Goal: Task Accomplishment & Management: Use online tool/utility

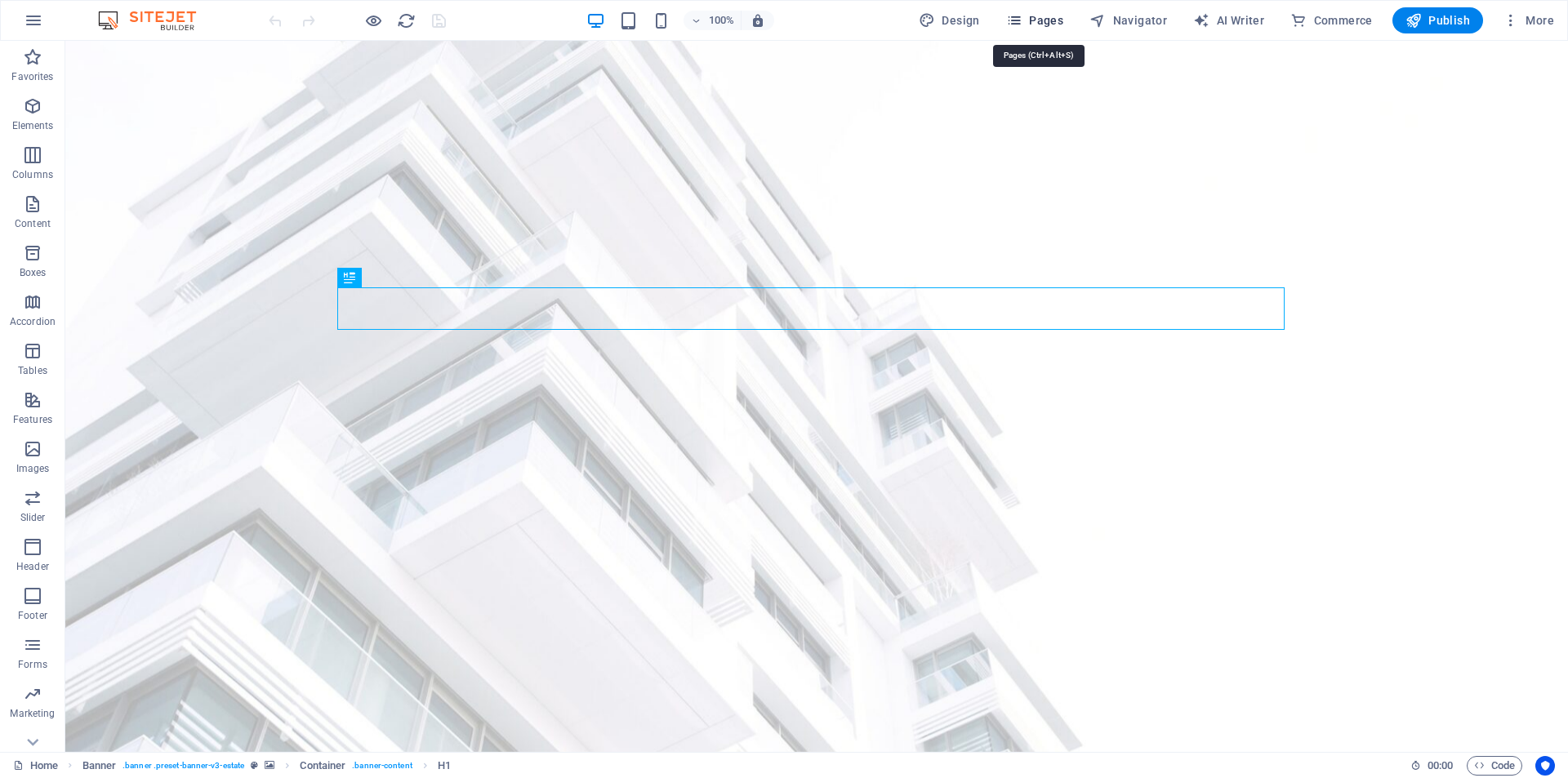
click at [1054, 23] on span "Pages" at bounding box center [1034, 20] width 57 height 17
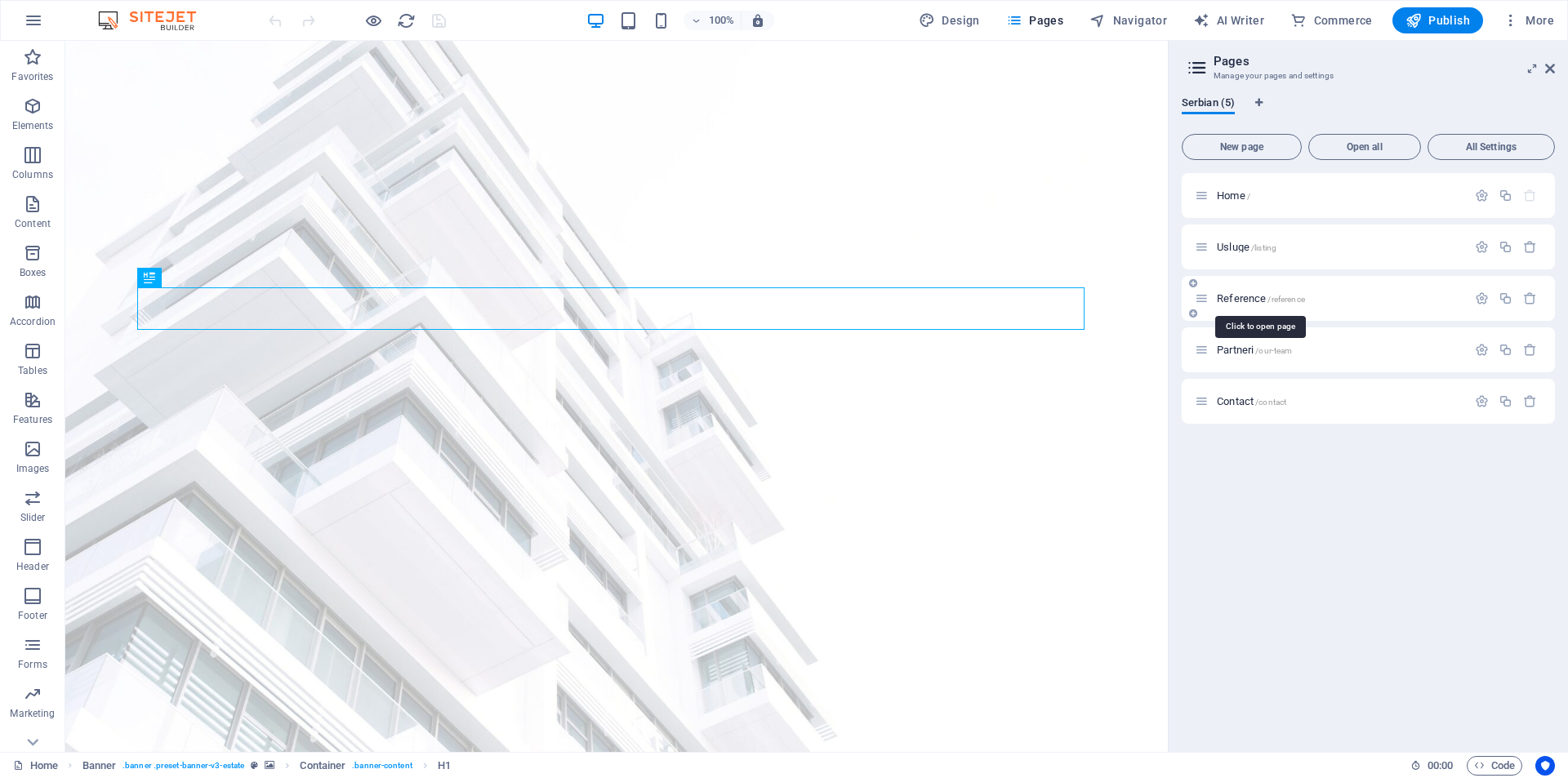
click at [1254, 300] on span "Reference /reference" at bounding box center [1260, 299] width 88 height 12
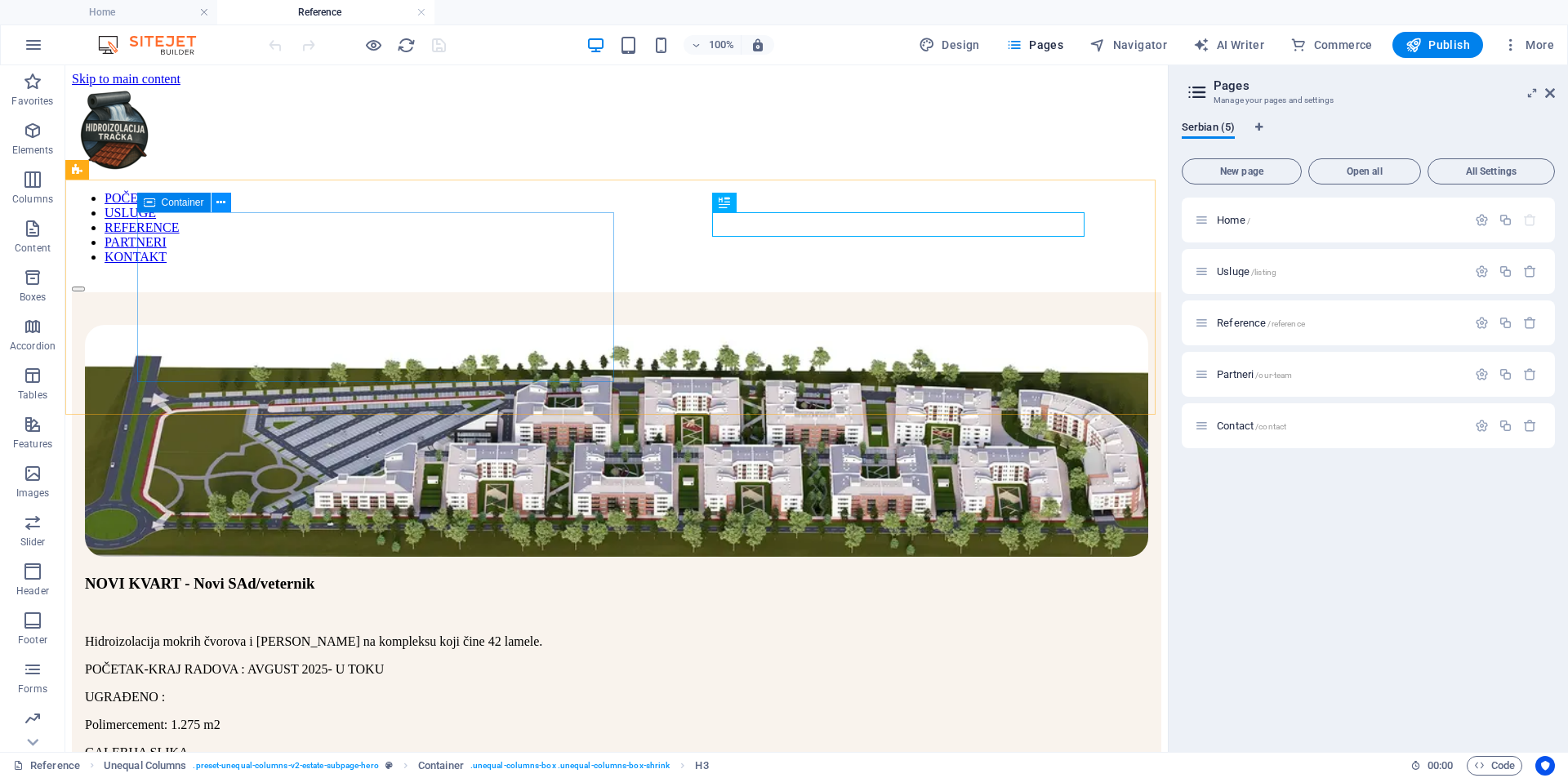
click at [219, 204] on icon at bounding box center [221, 203] width 9 height 17
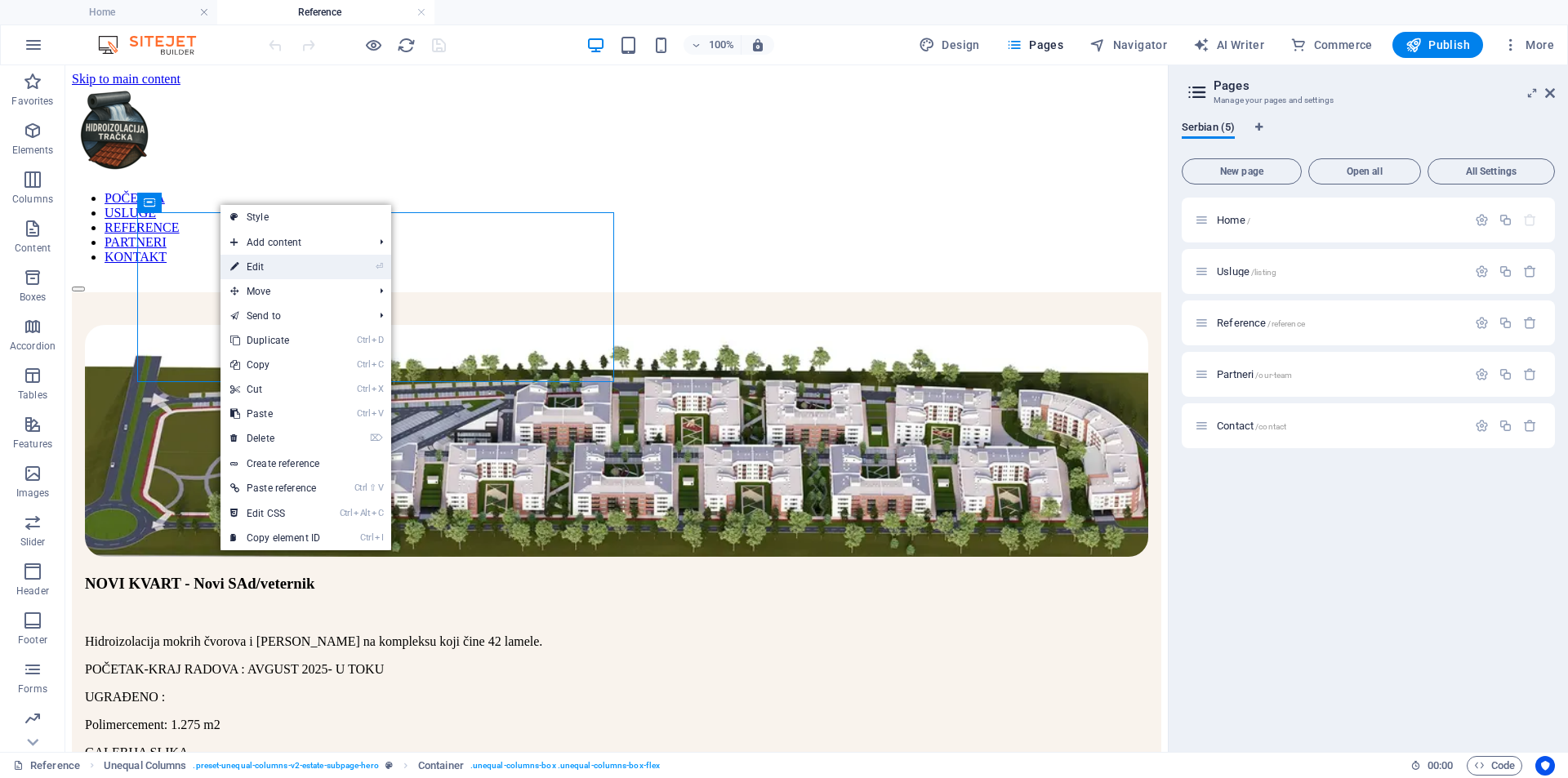
click at [250, 266] on link "⏎ Edit" at bounding box center [274, 267] width 109 height 24
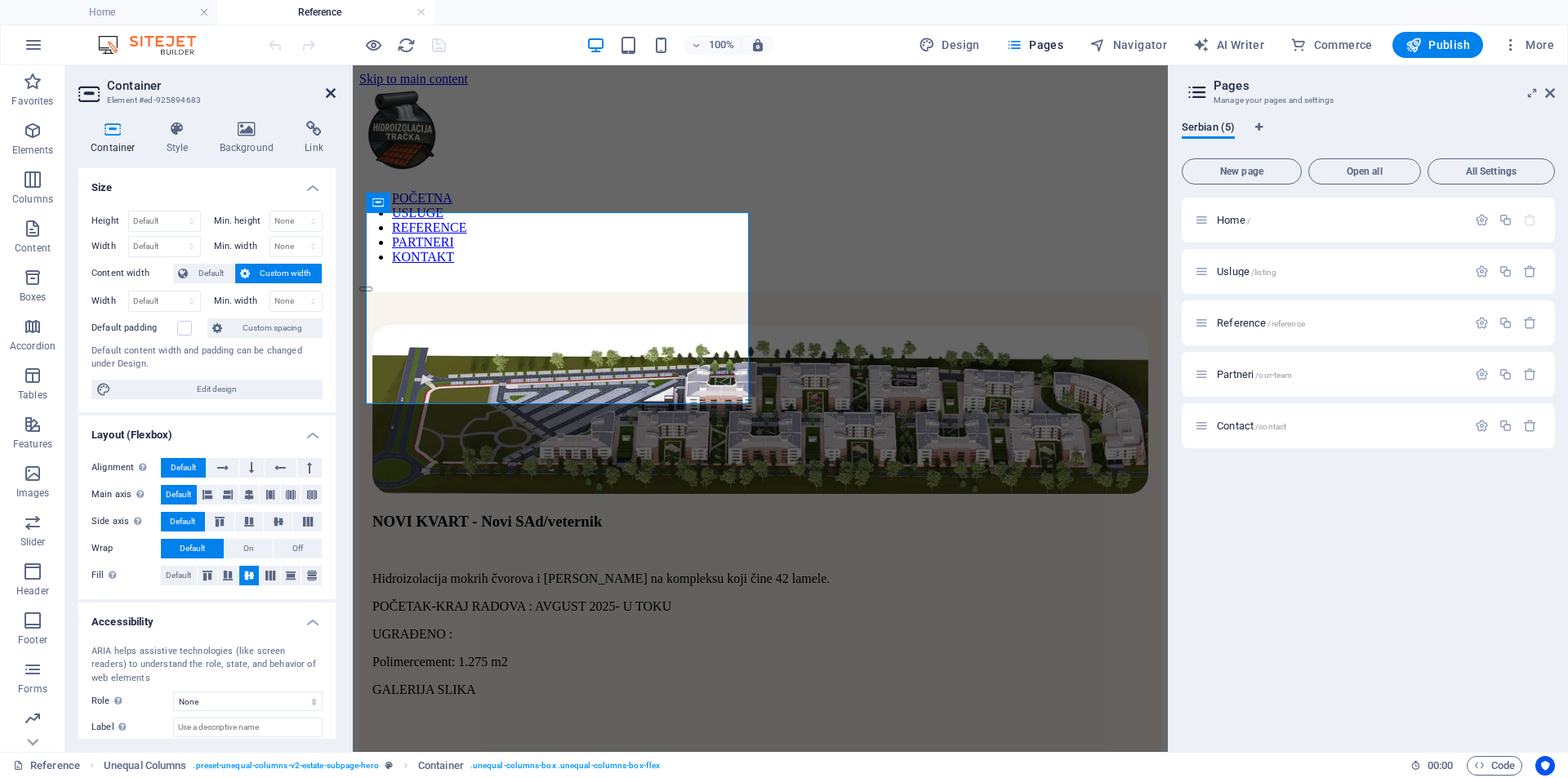
click at [330, 91] on icon at bounding box center [330, 93] width 10 height 13
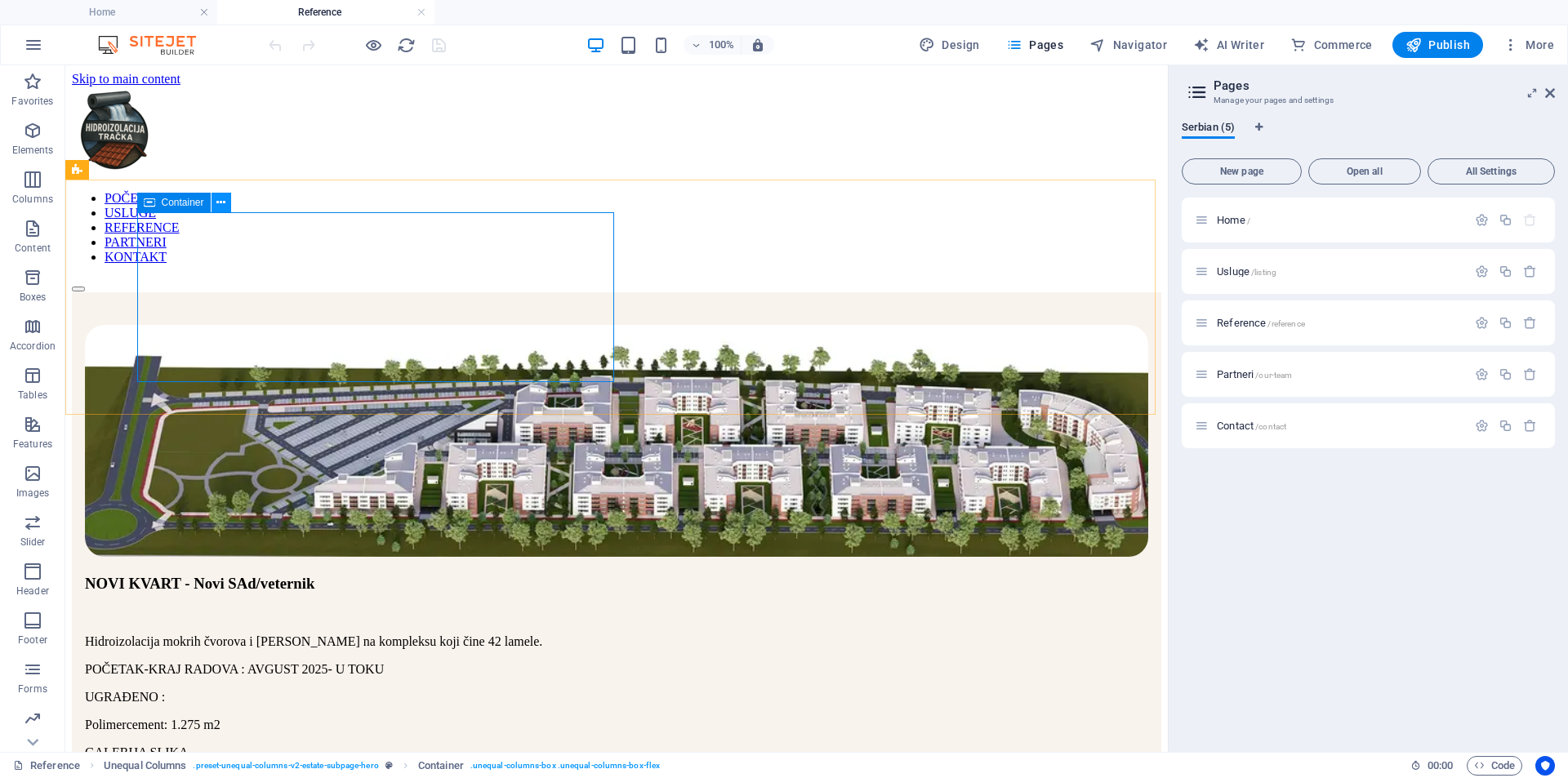
click at [221, 205] on icon at bounding box center [221, 203] width 9 height 17
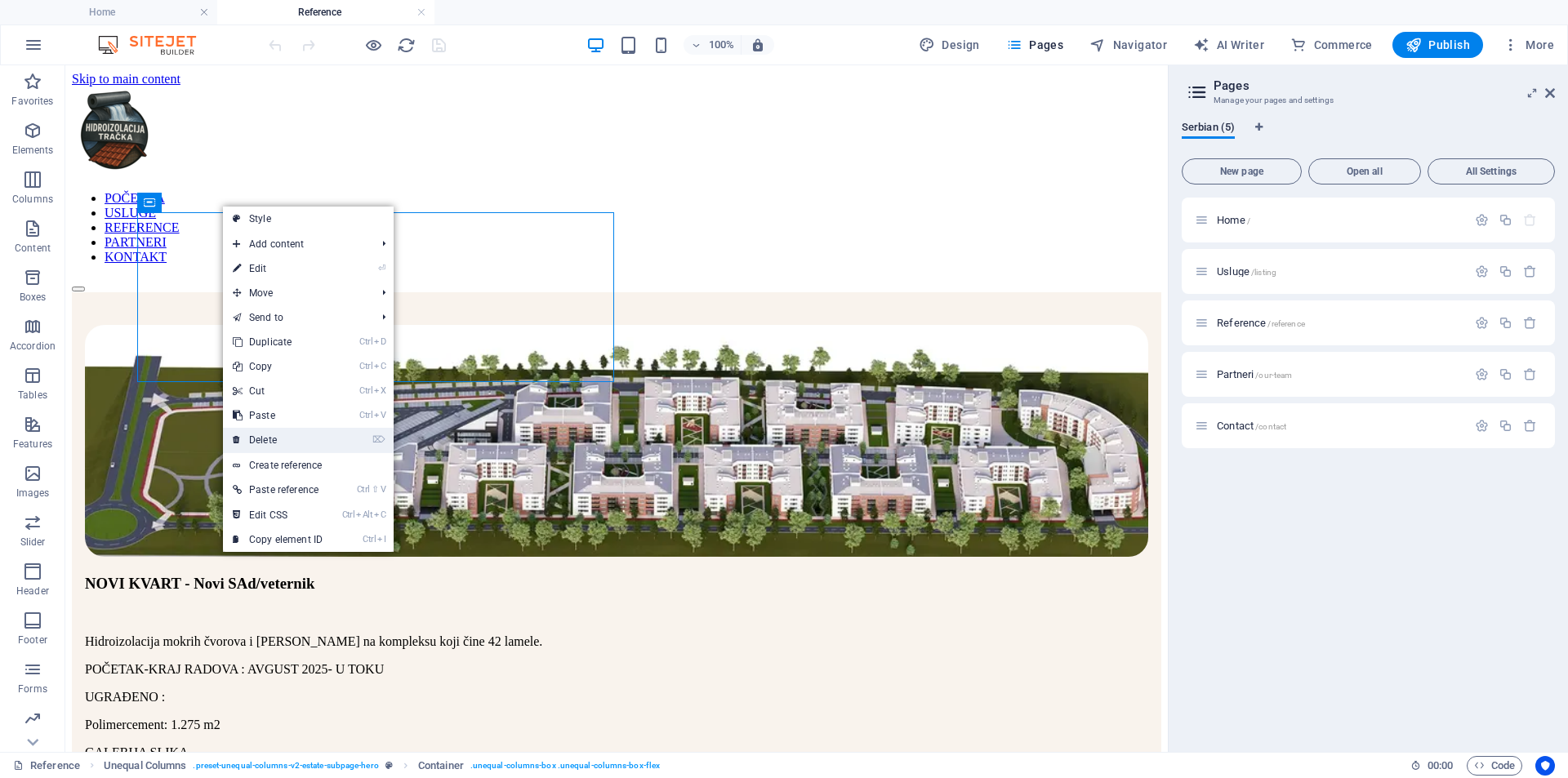
click at [291, 436] on link "⌦ Delete" at bounding box center [277, 441] width 109 height 24
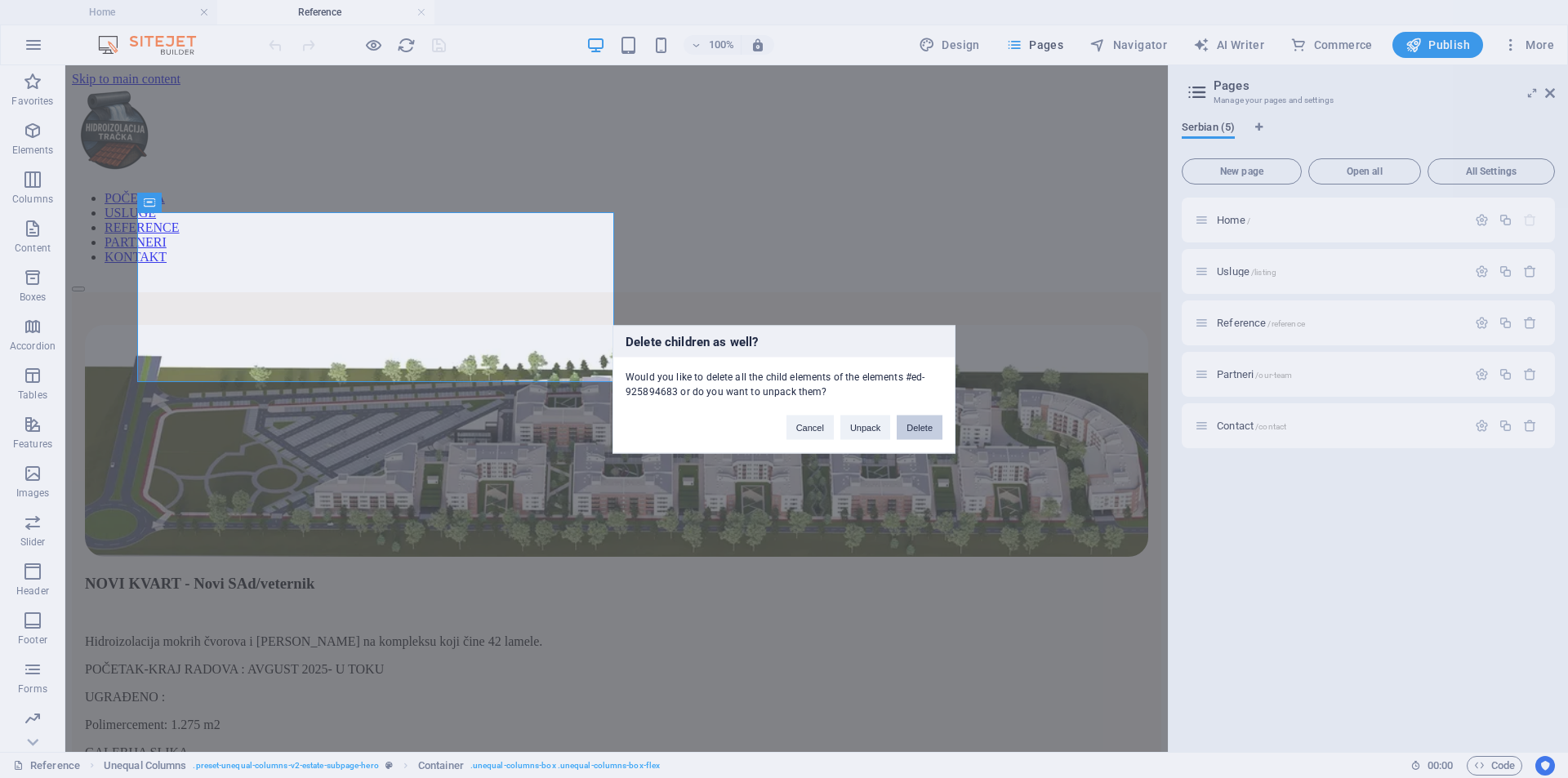
click at [909, 423] on button "Delete" at bounding box center [919, 427] width 45 height 24
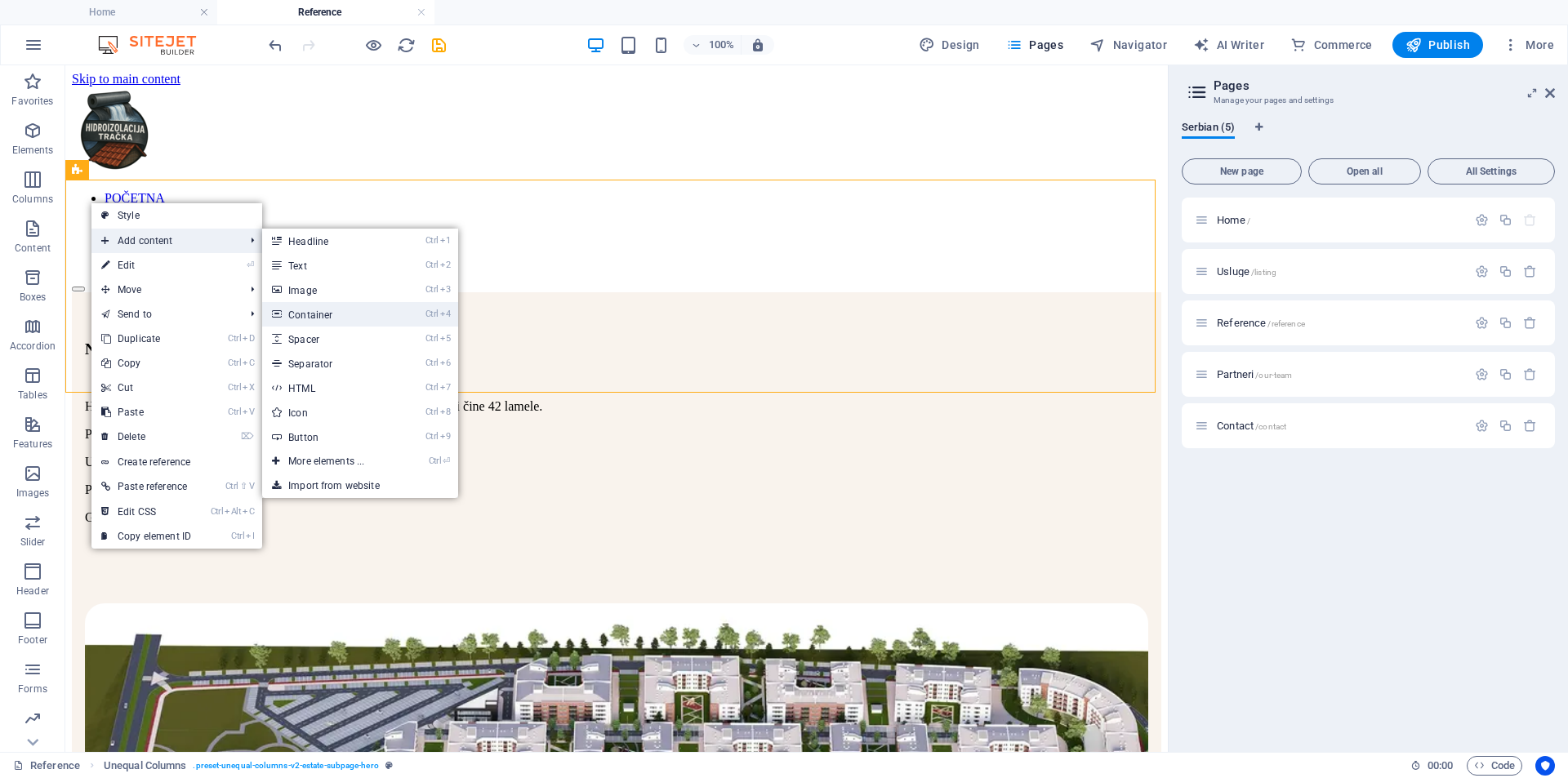
click at [334, 314] on link "Ctrl 4 Container" at bounding box center [330, 315] width 135 height 24
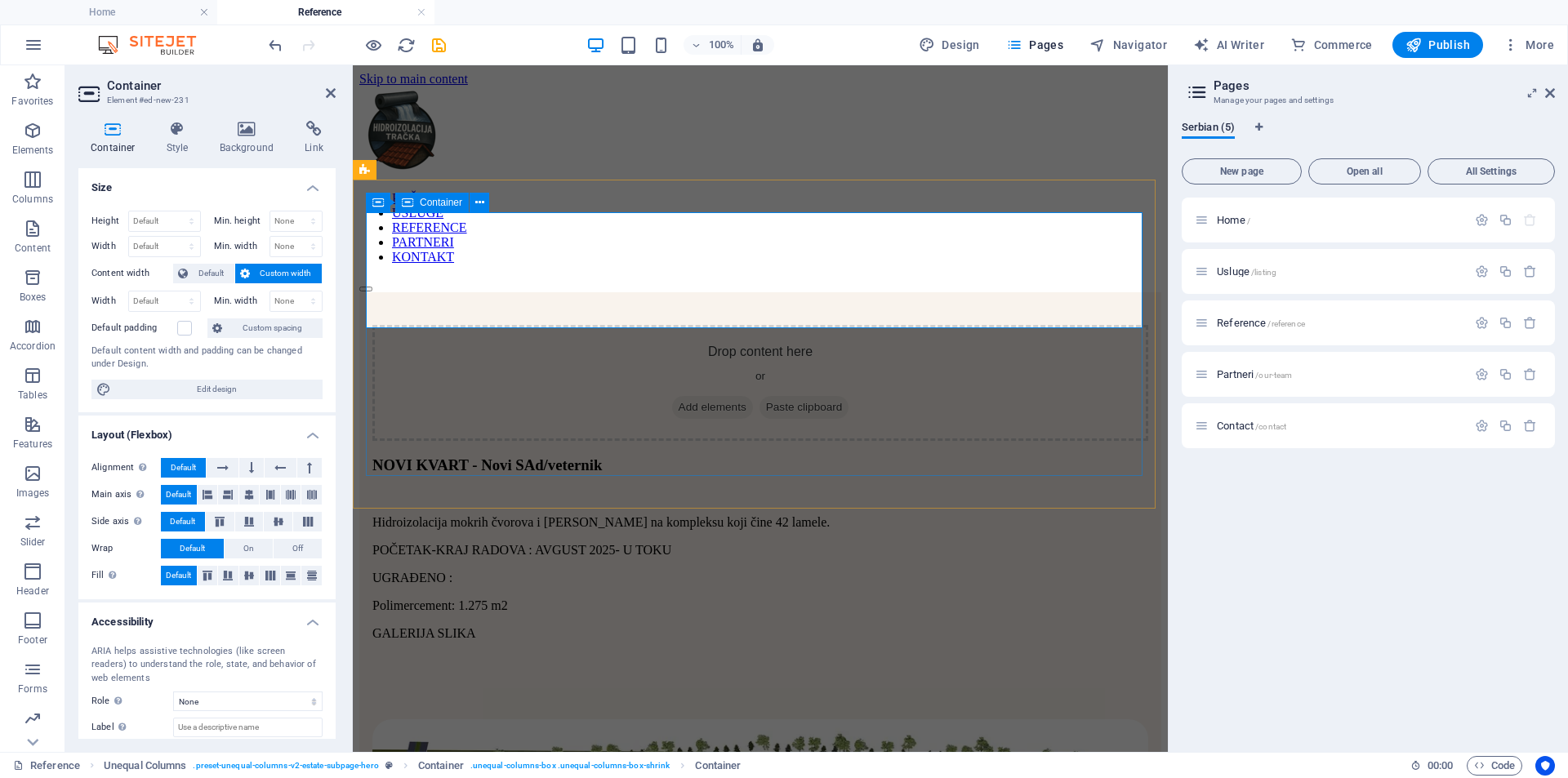
click at [715, 396] on span "Add elements" at bounding box center [712, 407] width 81 height 23
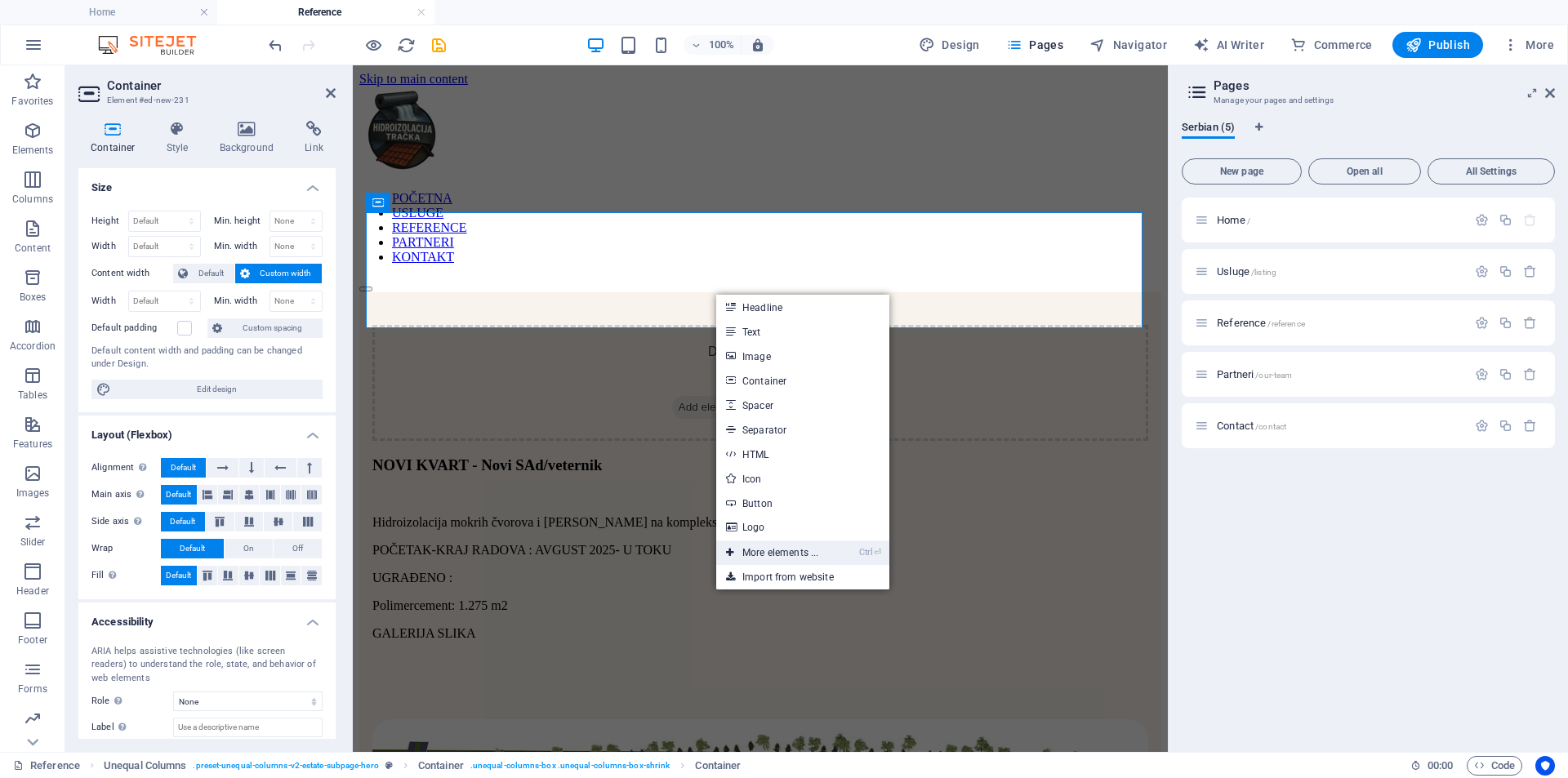
click at [766, 553] on link "Ctrl ⏎ More elements ..." at bounding box center [772, 553] width 112 height 24
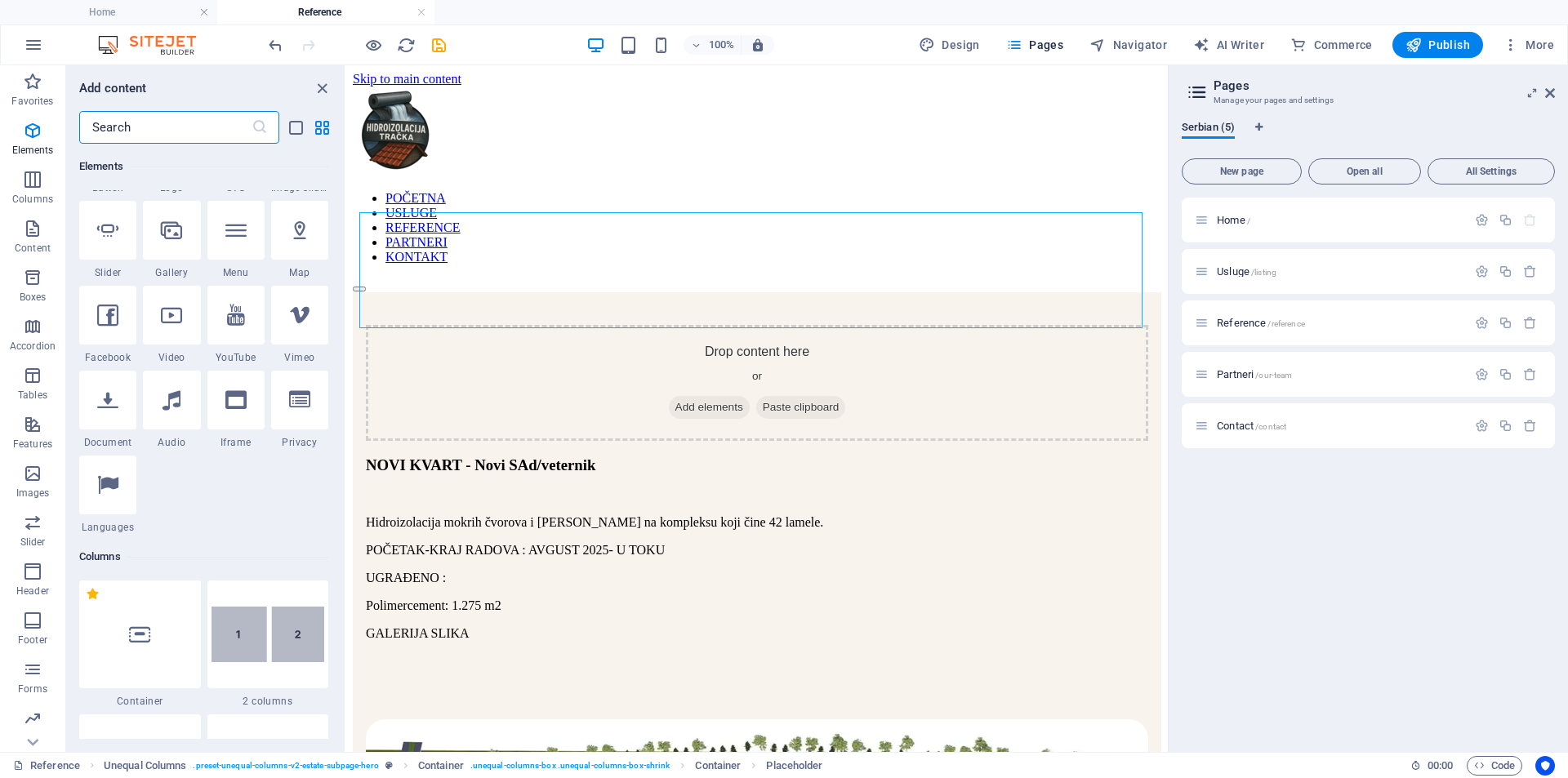
scroll to position [419, 0]
click at [178, 242] on div at bounding box center [171, 229] width 57 height 59
select select "4"
select select "%"
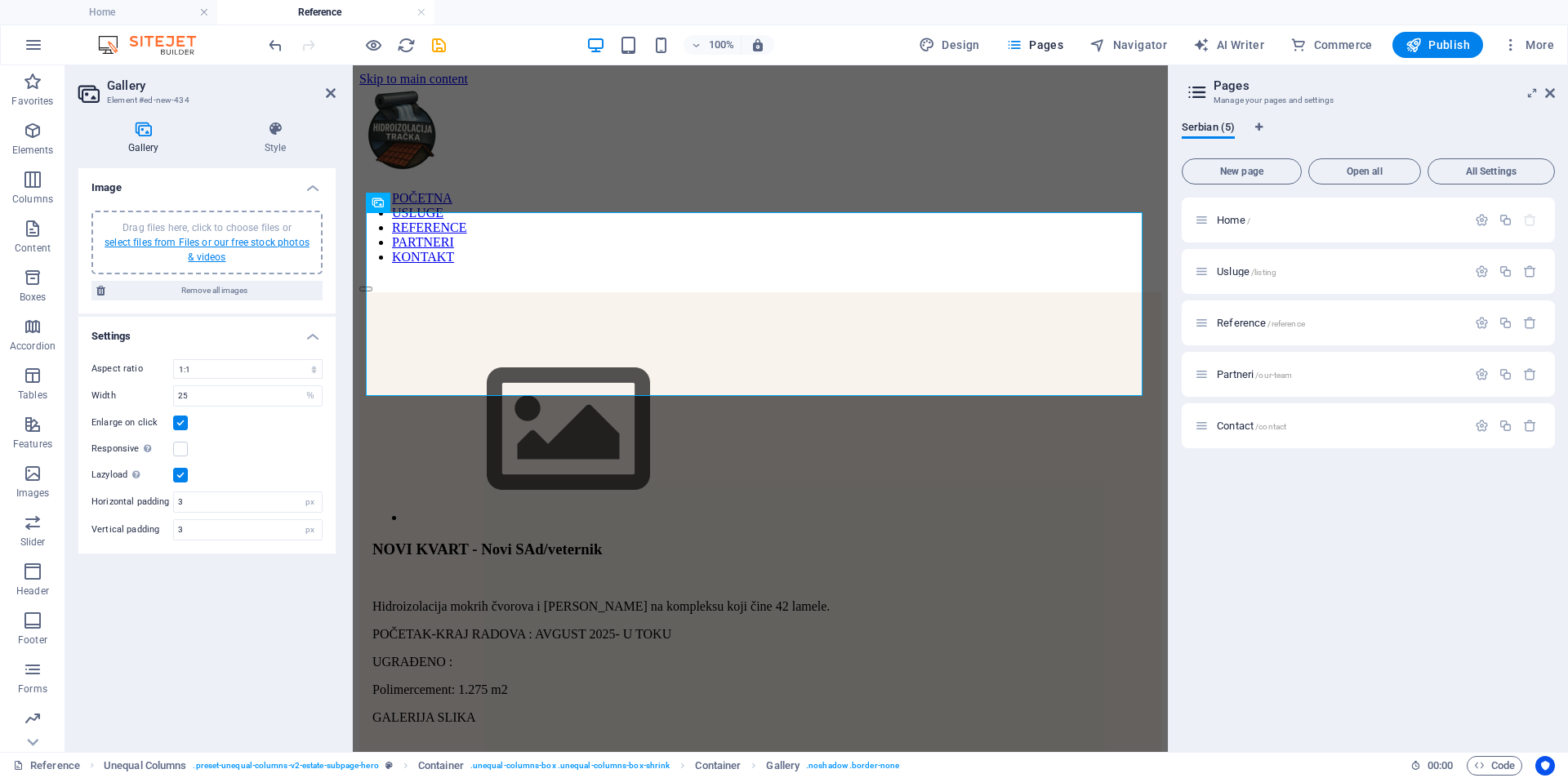
click at [236, 238] on link "select files from Files or our free stock photos & videos" at bounding box center [207, 250] width 205 height 26
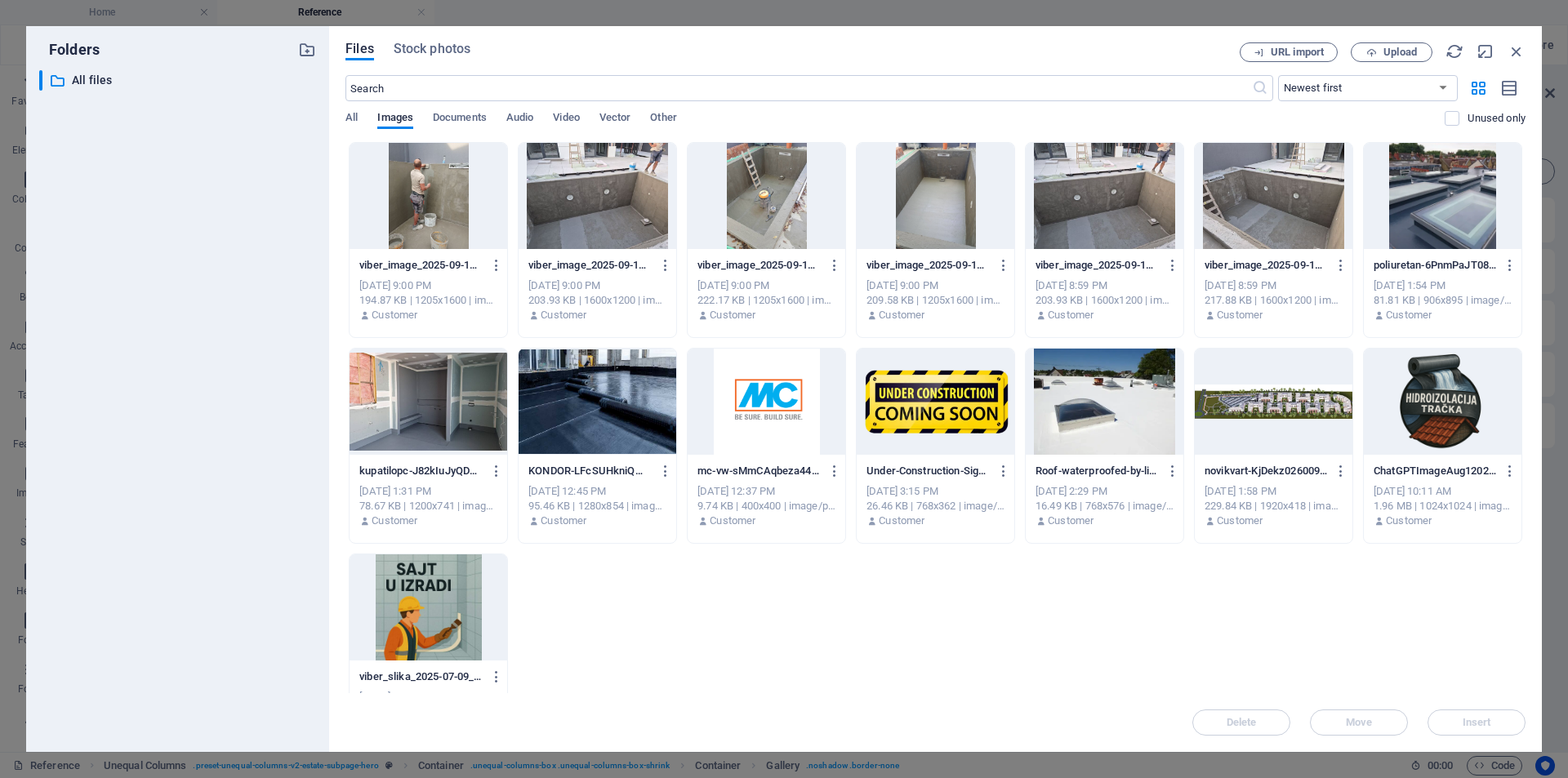
drag, startPoint x: 335, startPoint y: 163, endPoint x: 793, endPoint y: 225, distance: 462.2
click at [793, 225] on div "Files Stock photos URL import Upload ​ Newest first Oldest first Name (A-Z) Nam…" at bounding box center [936, 389] width 1213 height 726
click at [447, 175] on div at bounding box center [428, 196] width 157 height 106
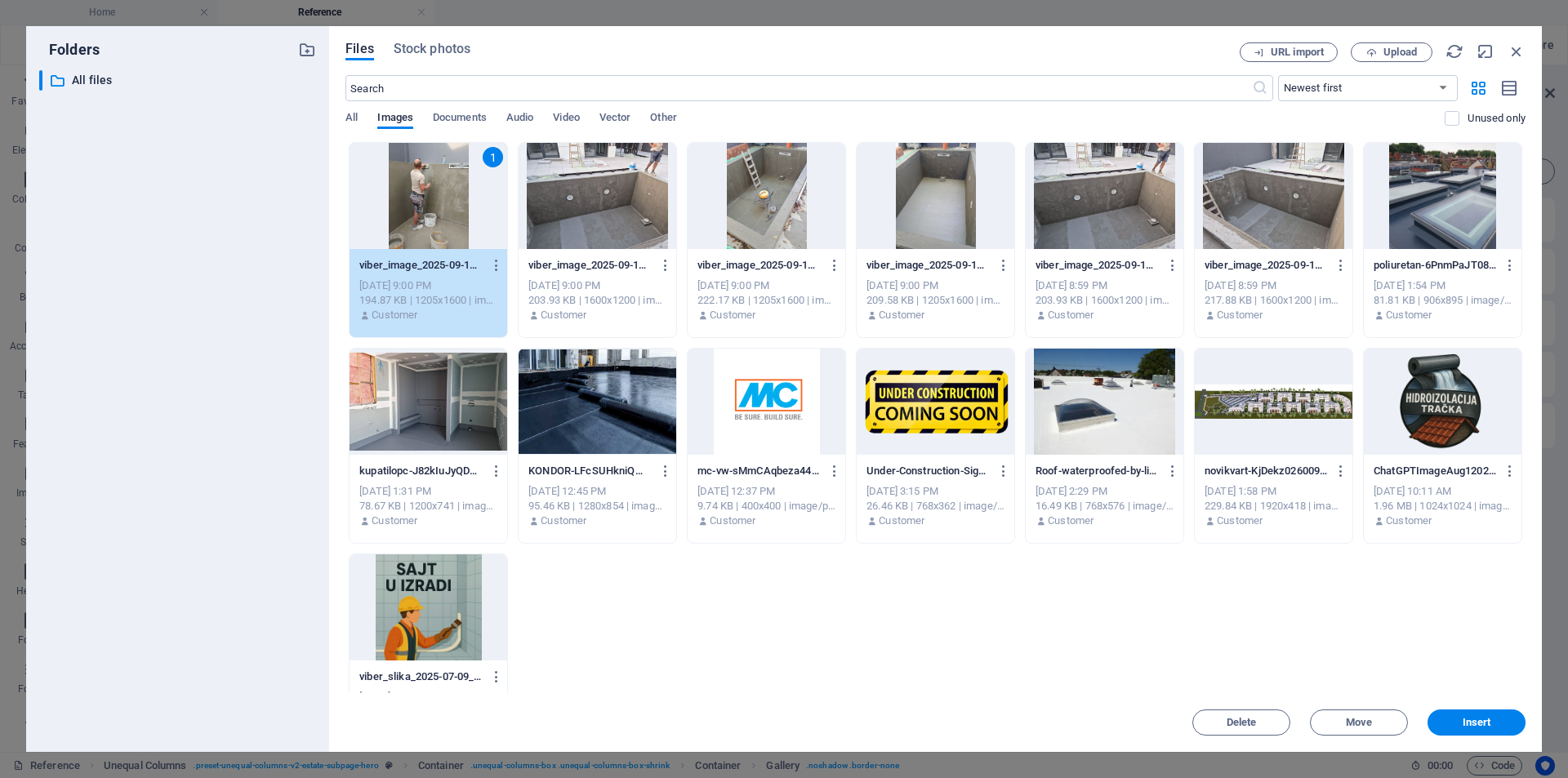
click at [610, 189] on div at bounding box center [597, 196] width 157 height 106
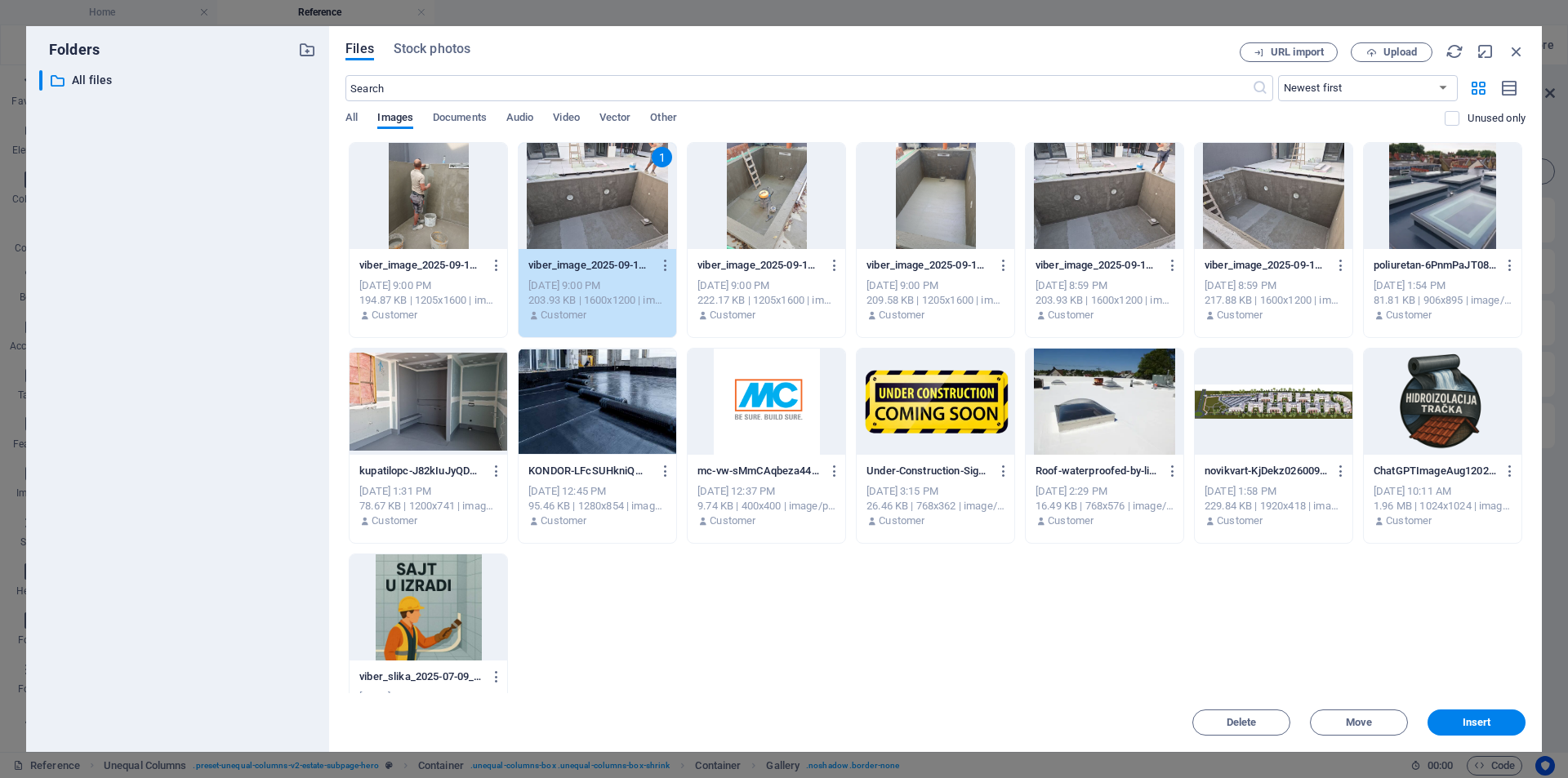
click at [775, 202] on div at bounding box center [767, 196] width 157 height 106
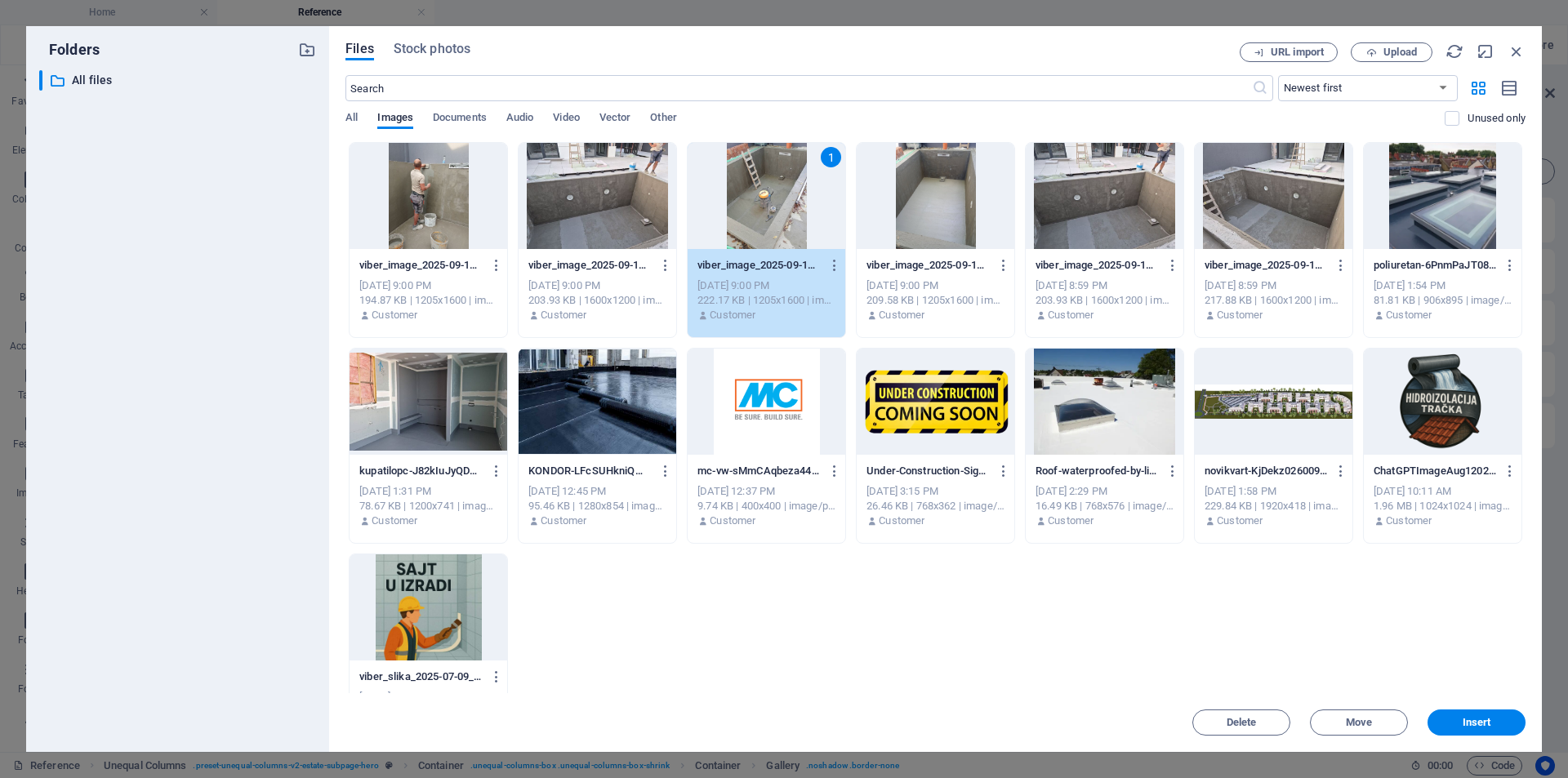
click at [438, 189] on div at bounding box center [428, 196] width 157 height 106
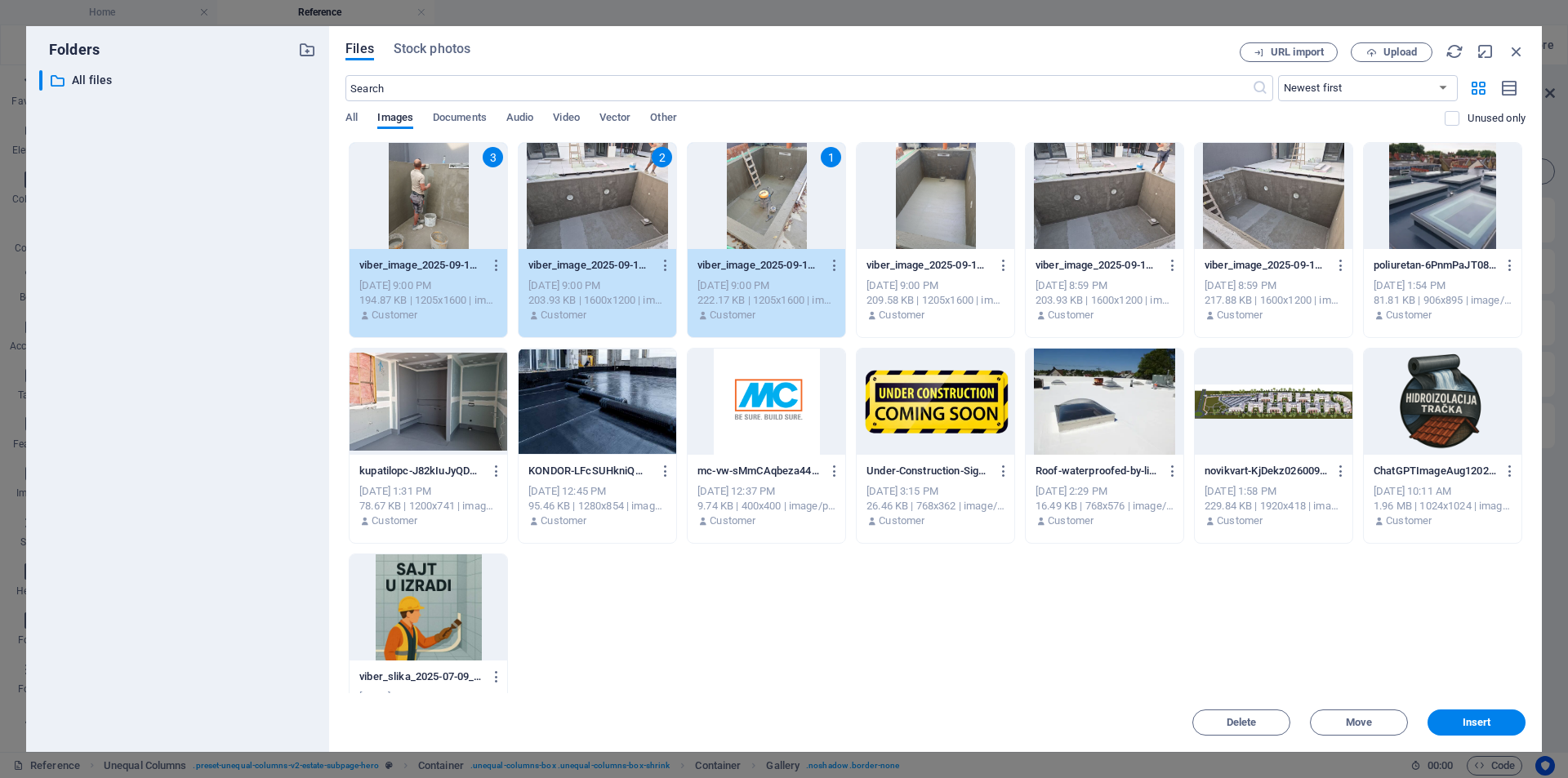
click at [961, 222] on div at bounding box center [935, 196] width 157 height 106
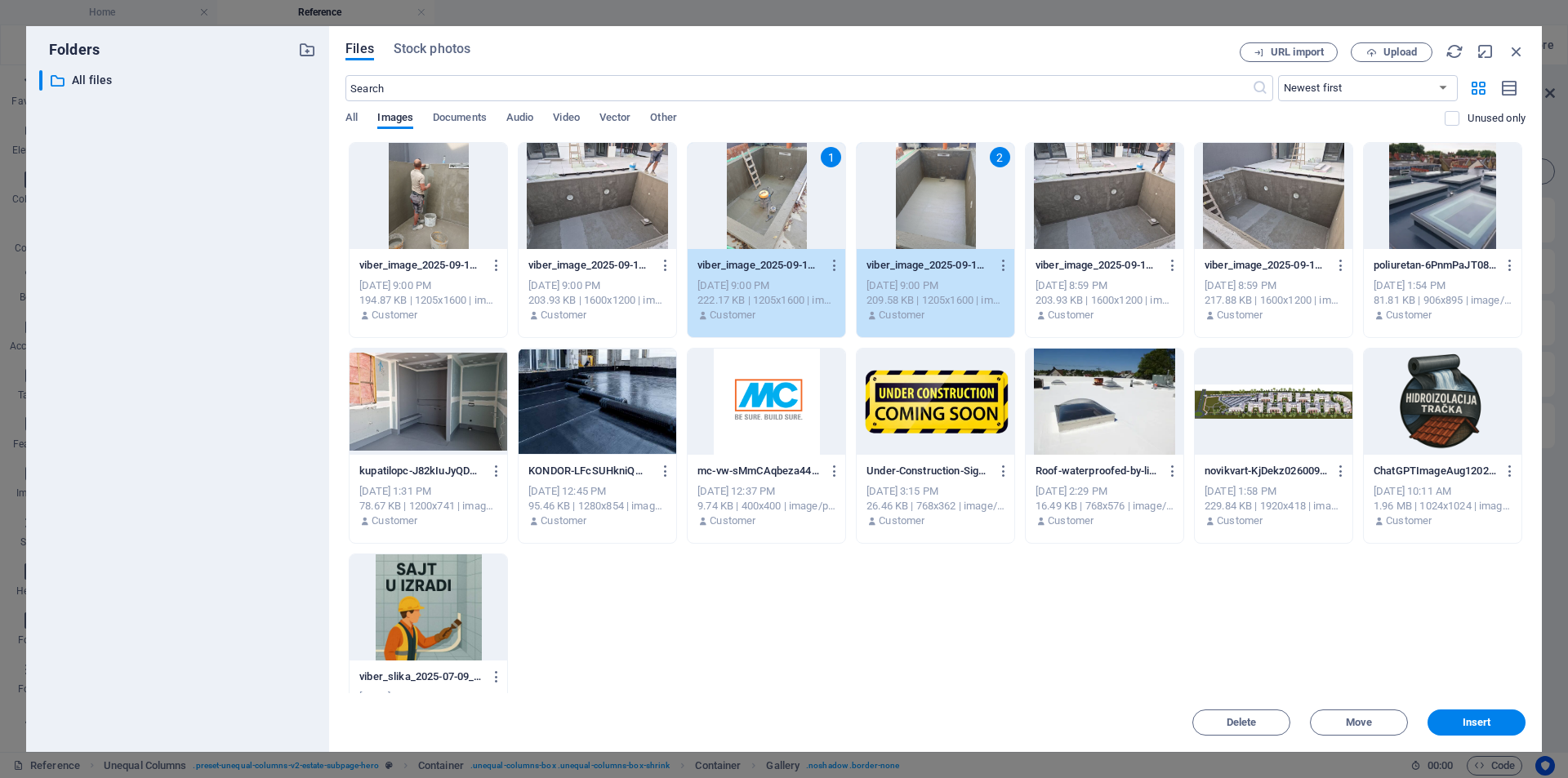
click at [409, 204] on div at bounding box center [428, 196] width 157 height 106
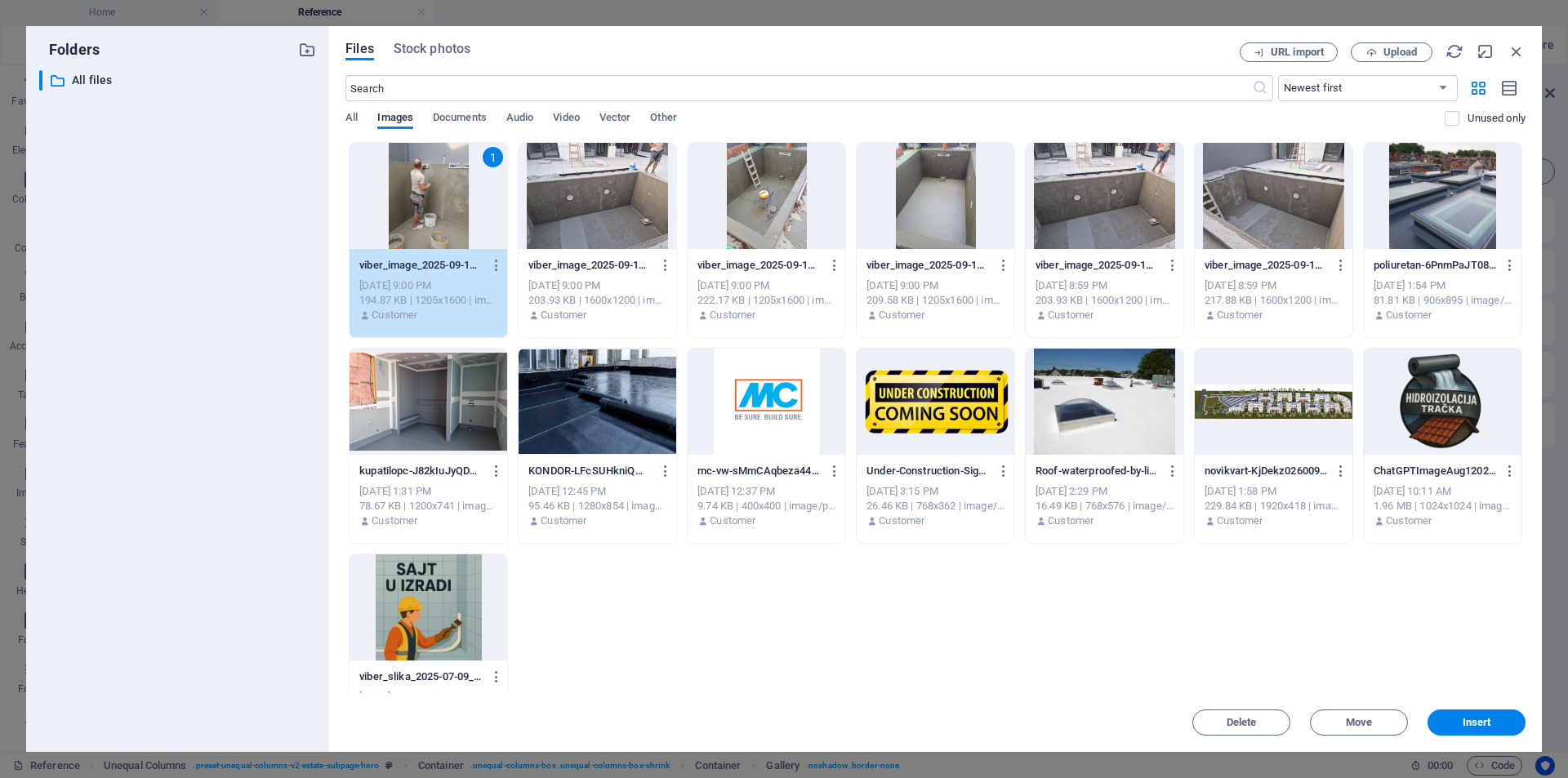
click at [1287, 198] on div at bounding box center [1273, 196] width 157 height 106
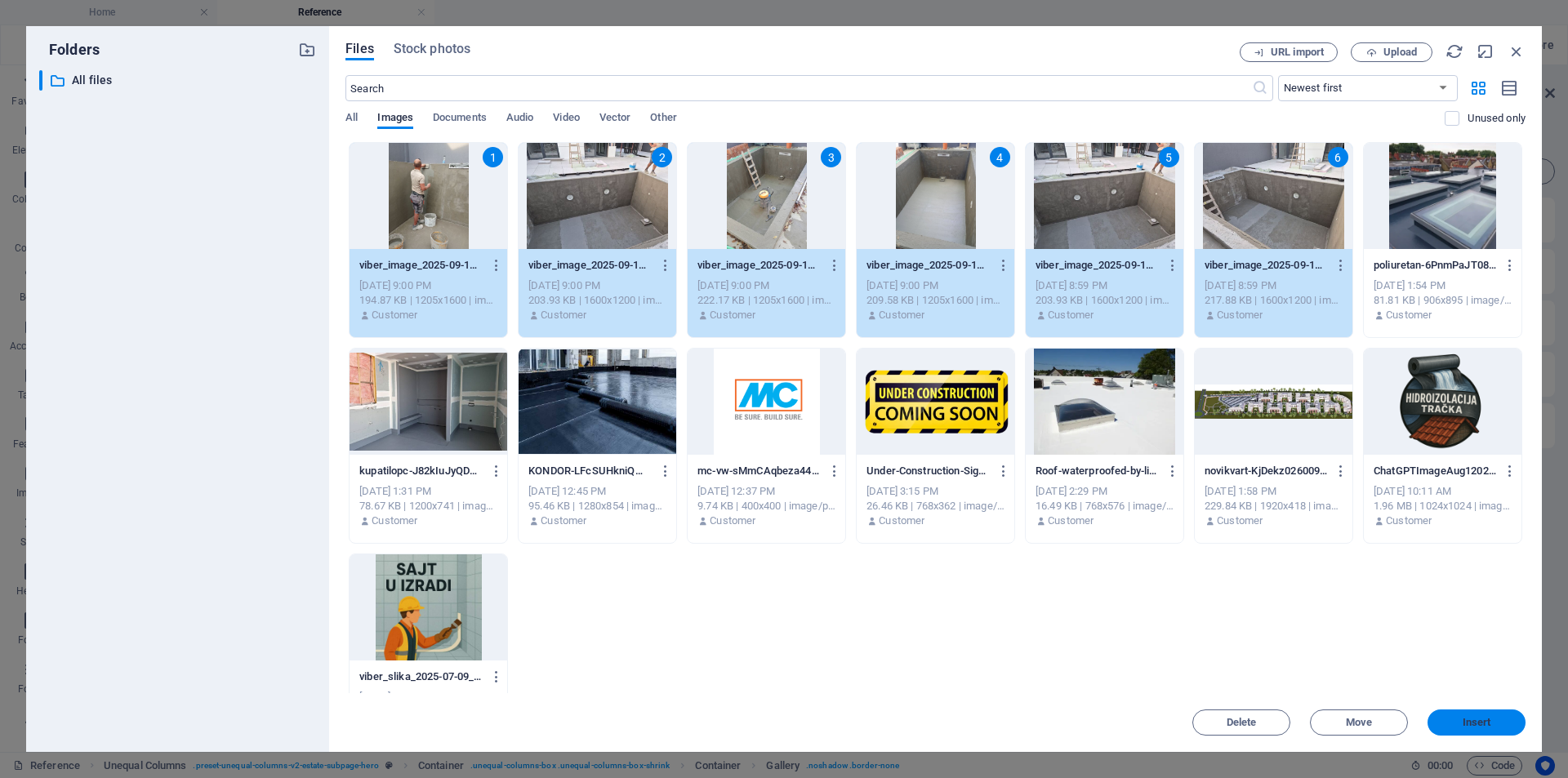
click at [1500, 716] on button "Insert" at bounding box center [1476, 723] width 98 height 26
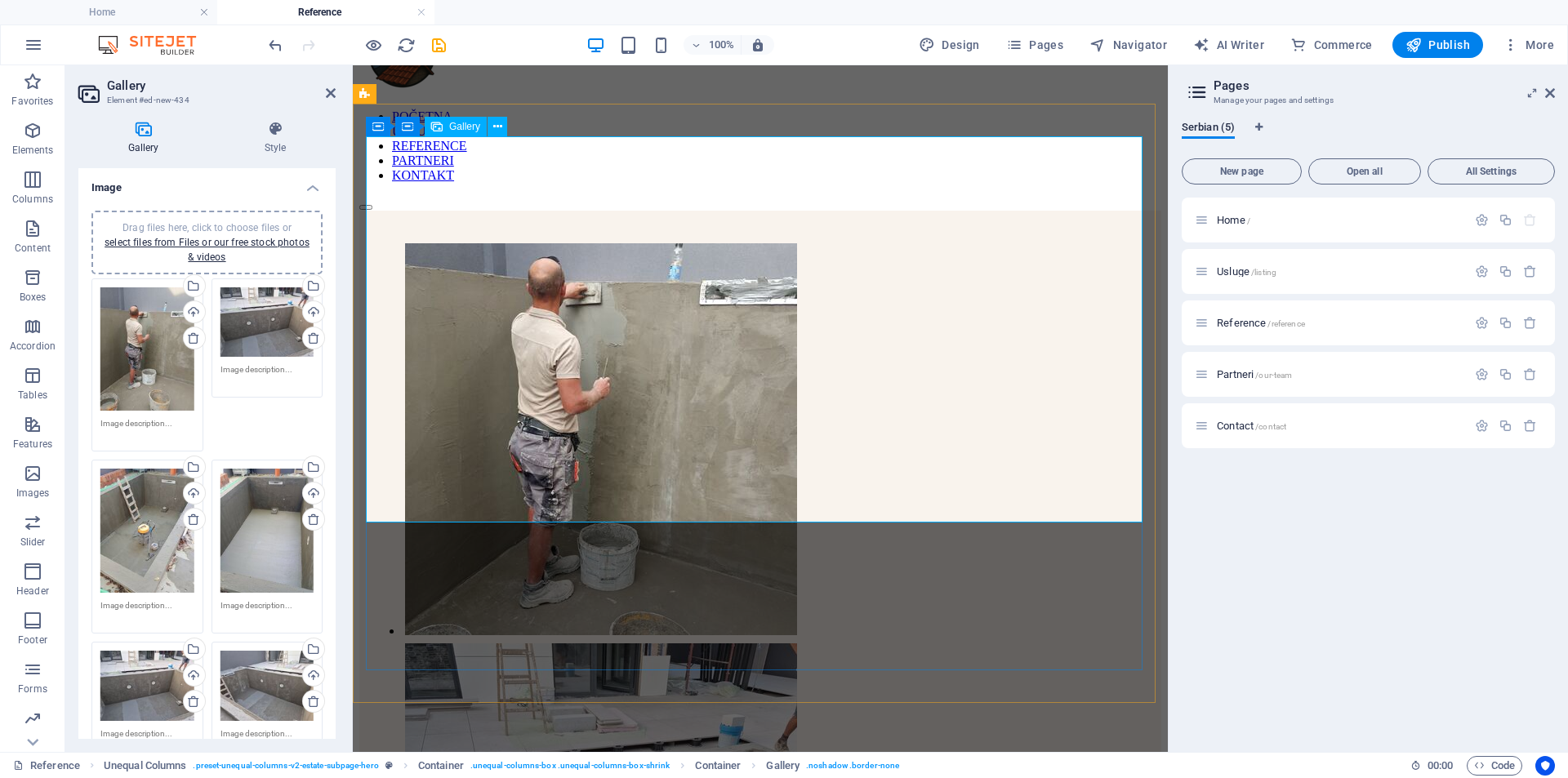
scroll to position [0, 0]
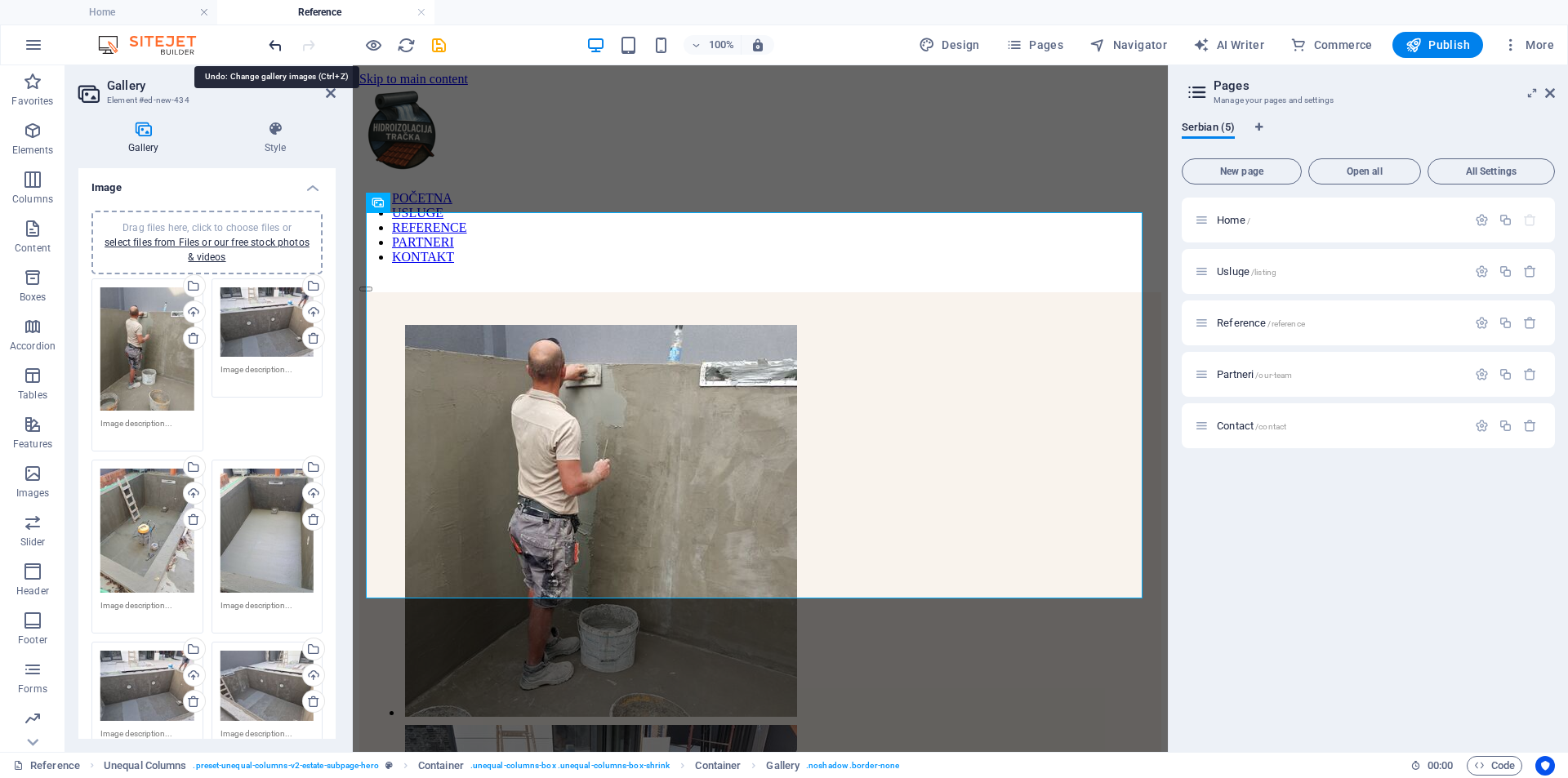
click at [274, 44] on icon "undo" at bounding box center [275, 45] width 18 height 18
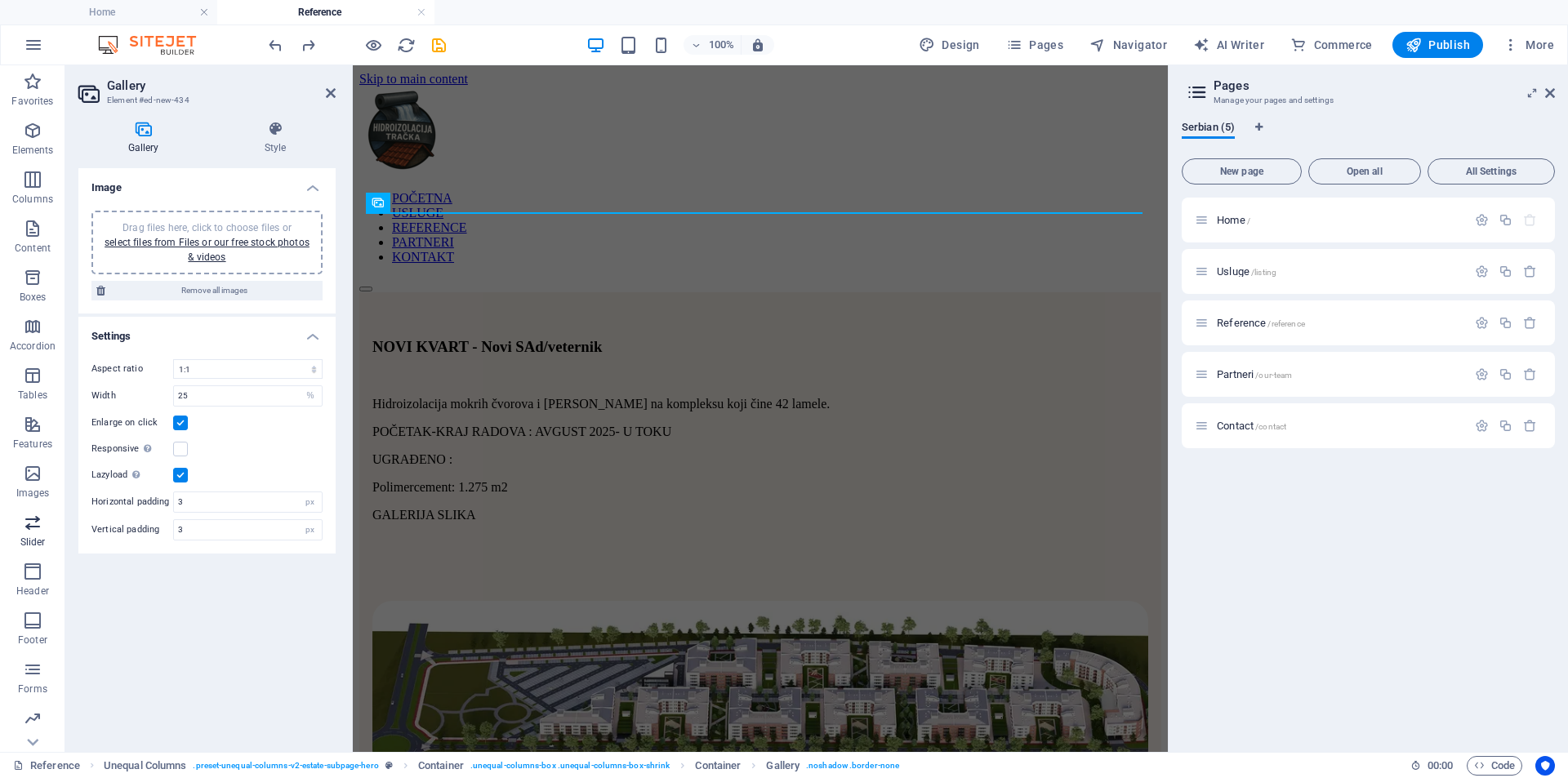
click at [35, 520] on icon "button" at bounding box center [32, 523] width 19 height 19
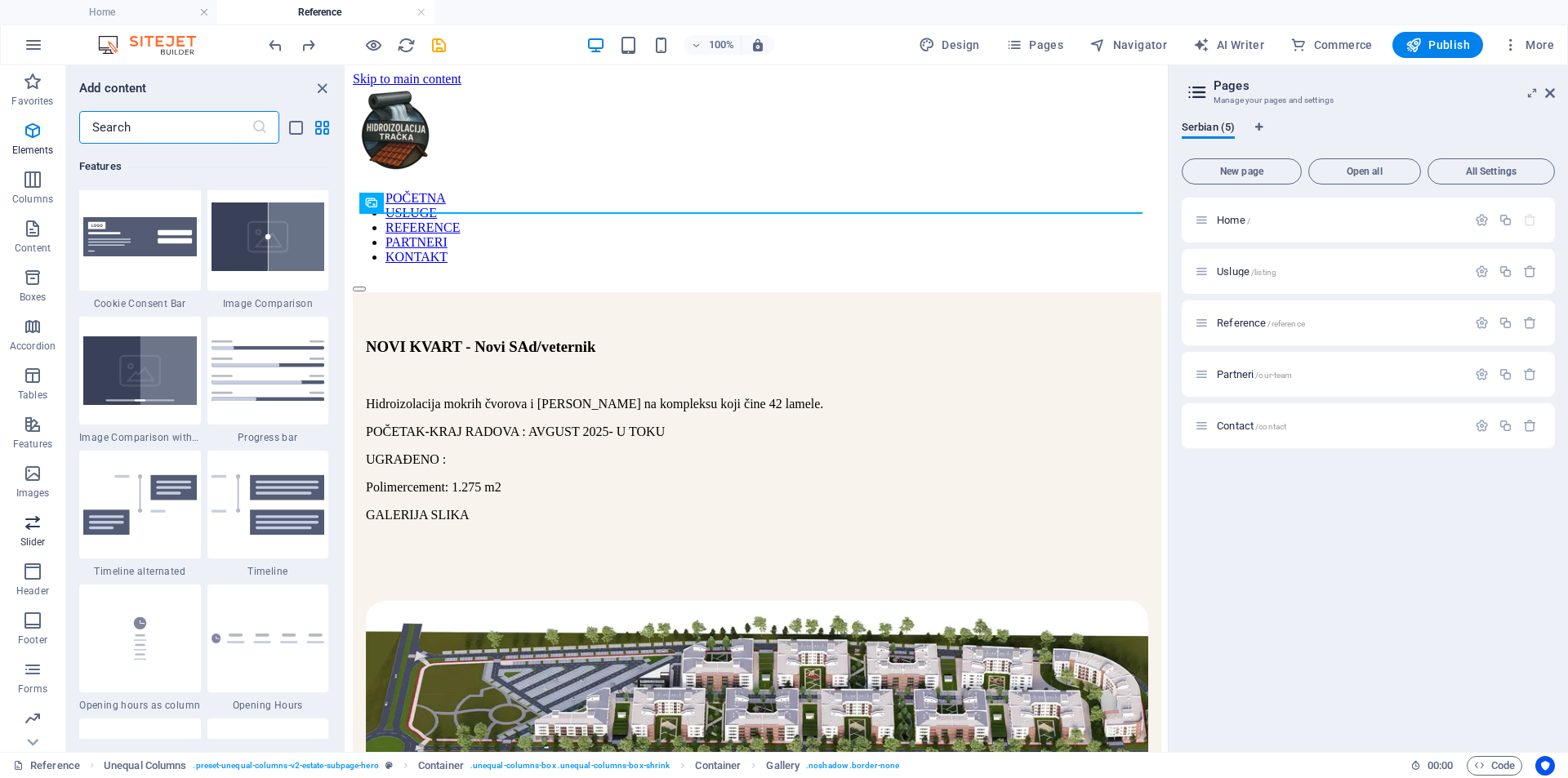
scroll to position [9260, 0]
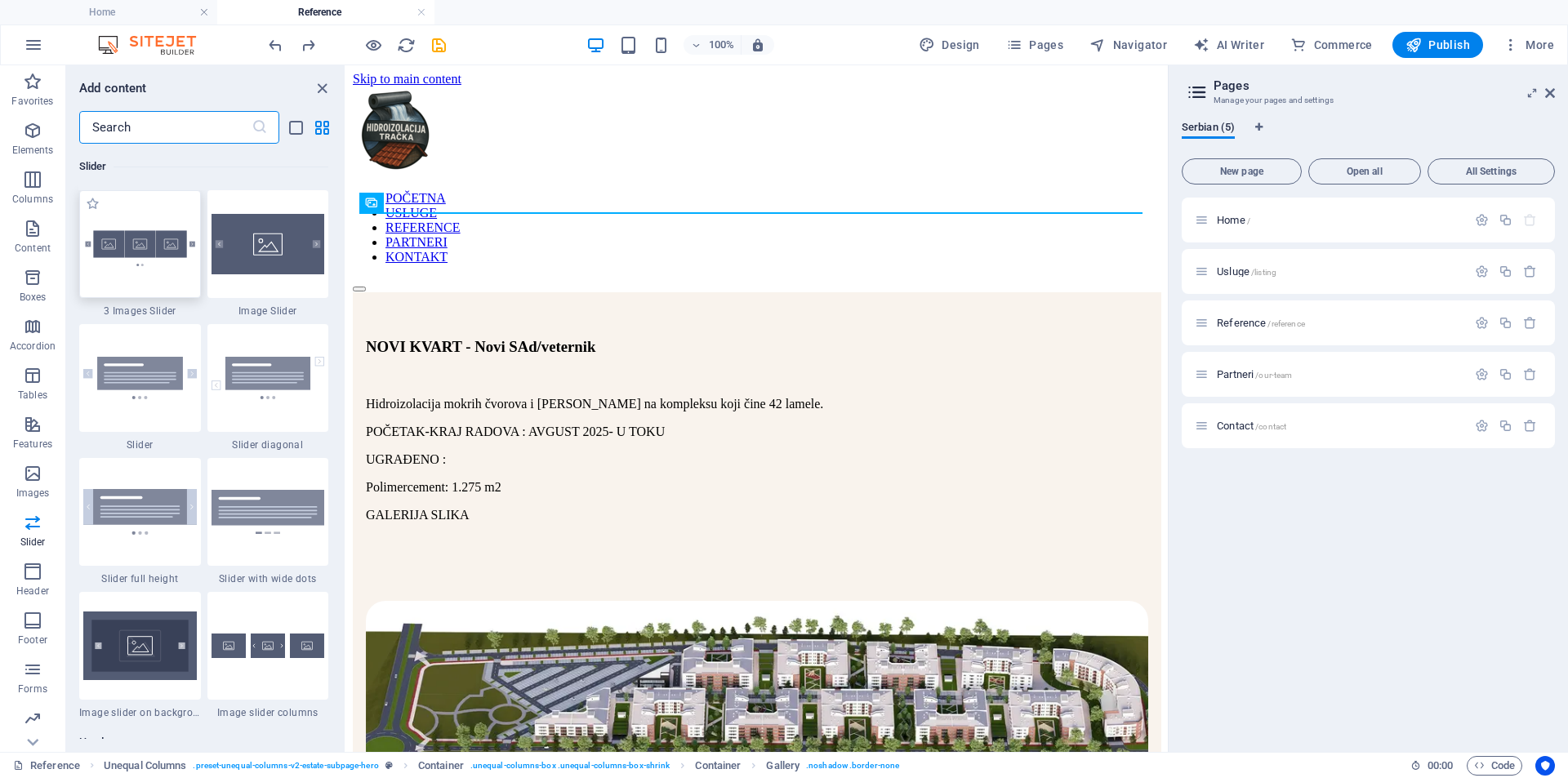
click at [155, 261] on img at bounding box center [140, 244] width 114 height 75
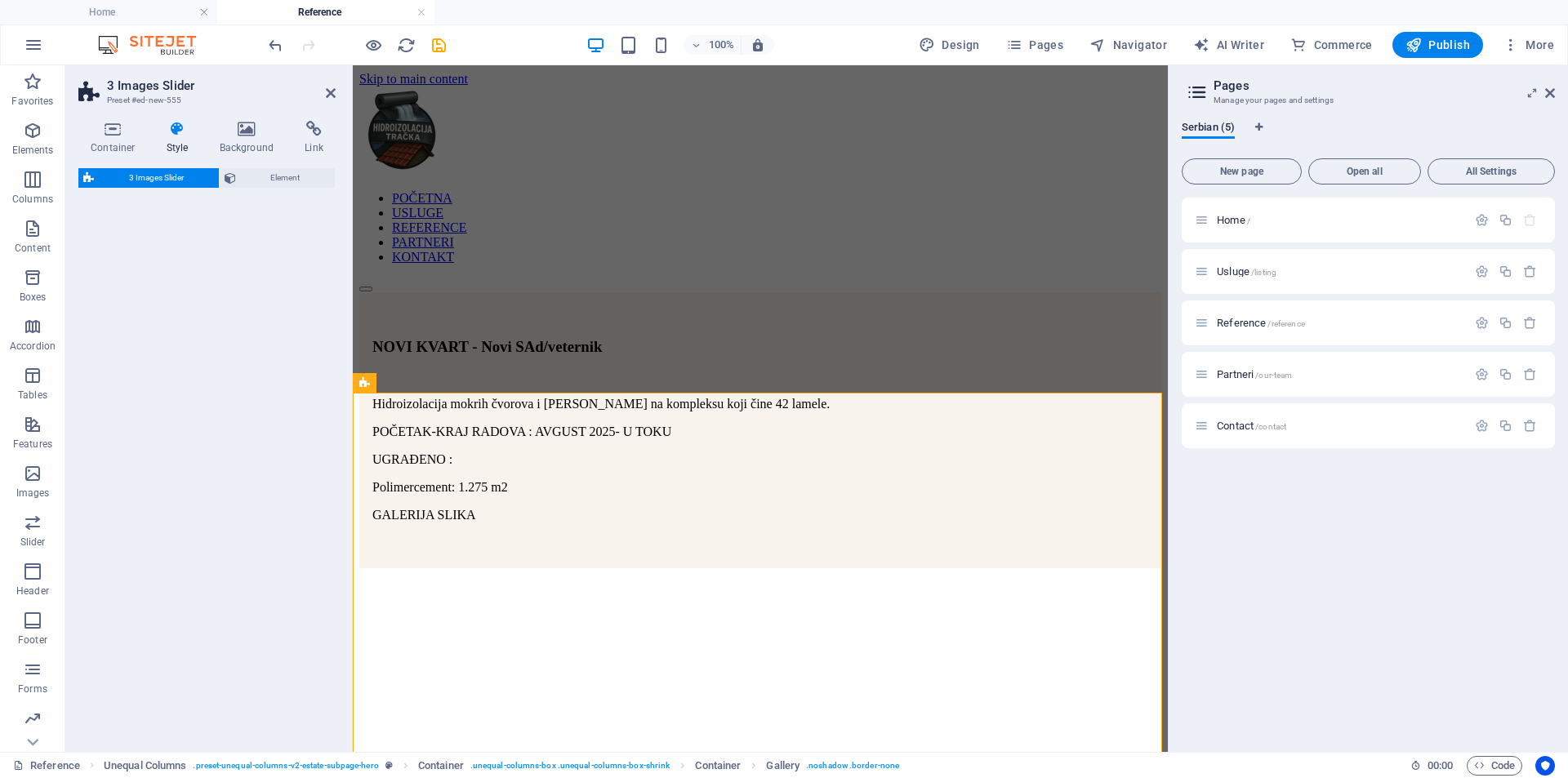
select select "rem"
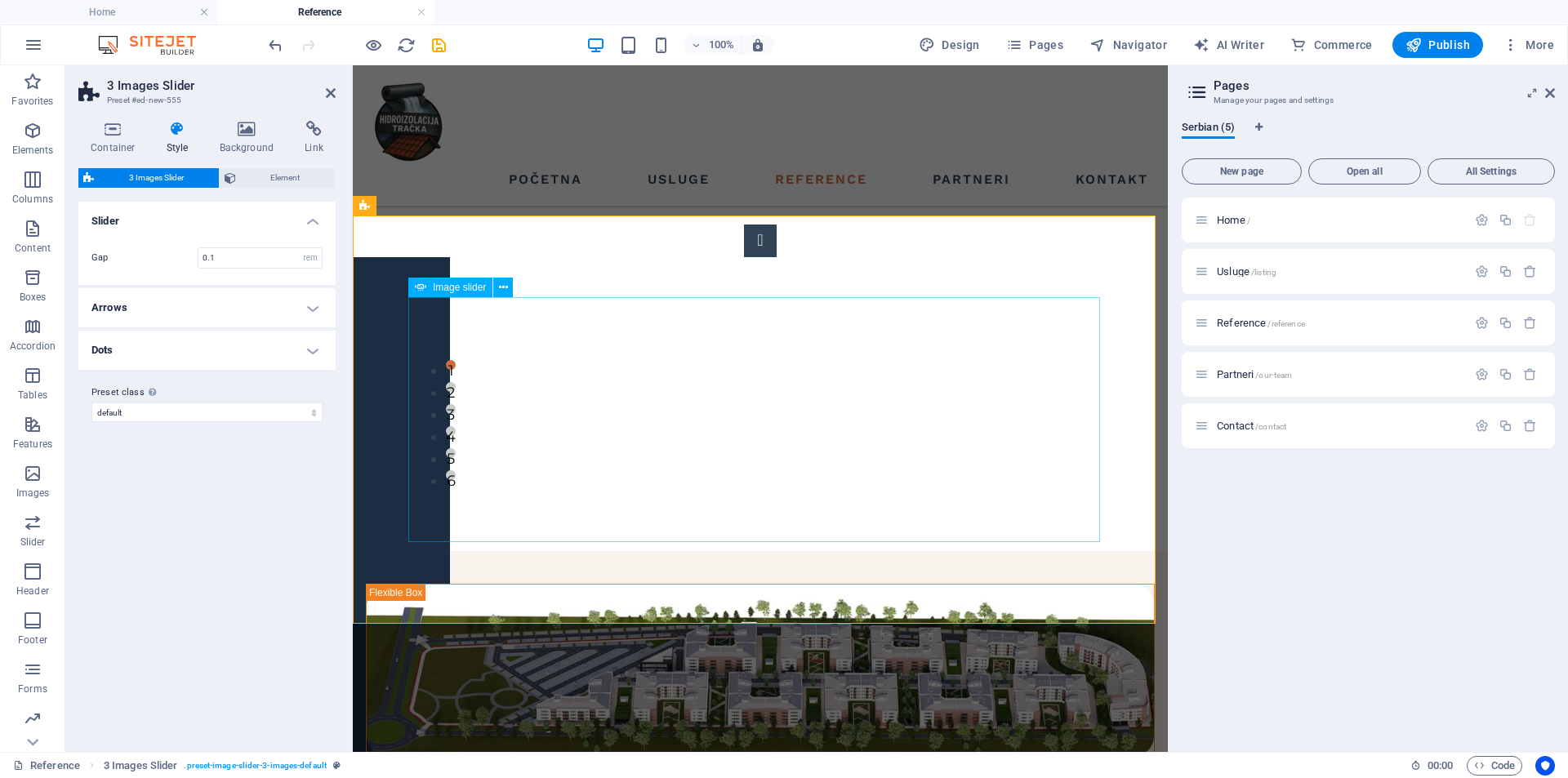
scroll to position [0, 0]
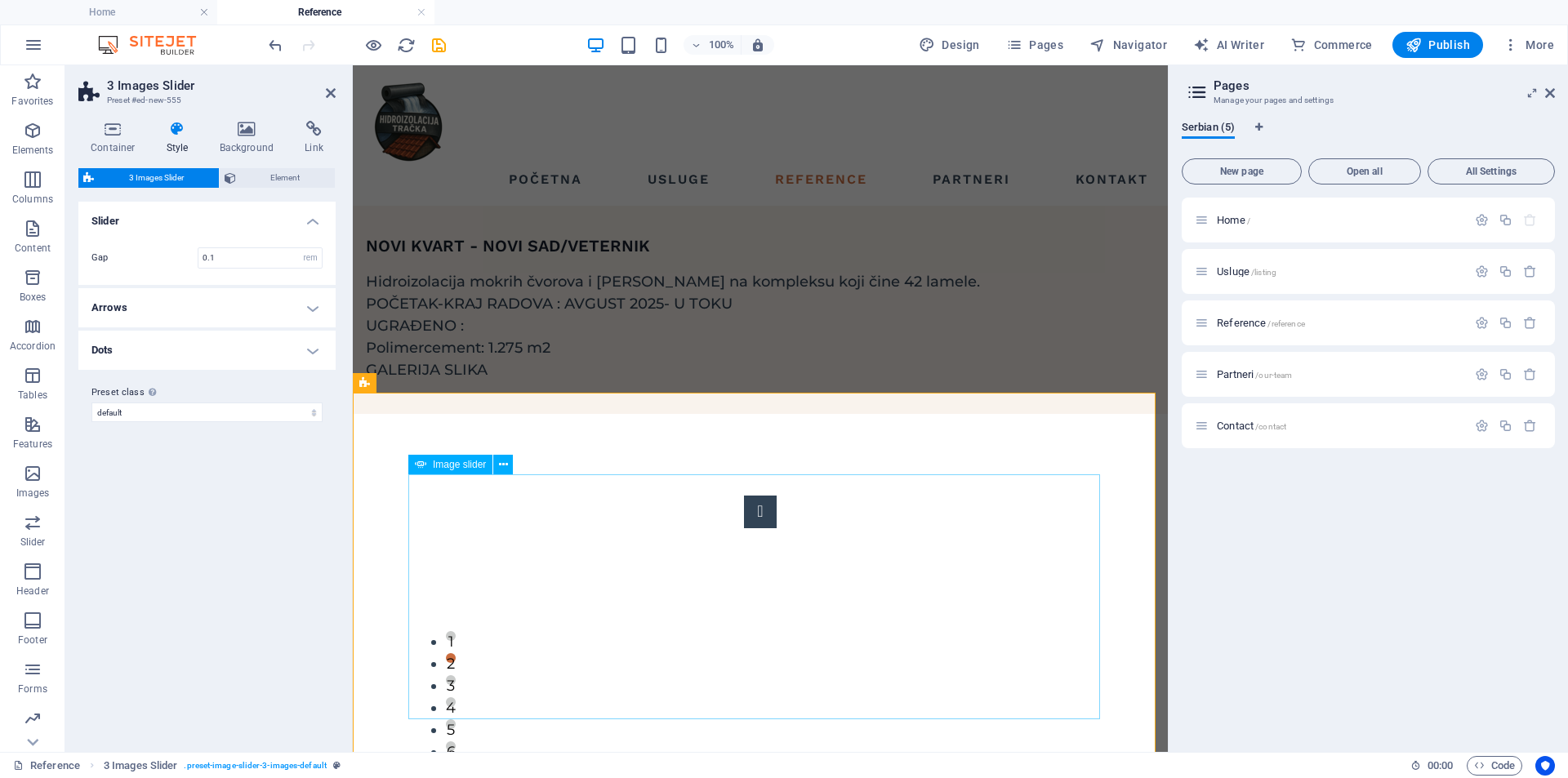
select select "px"
select select "ms"
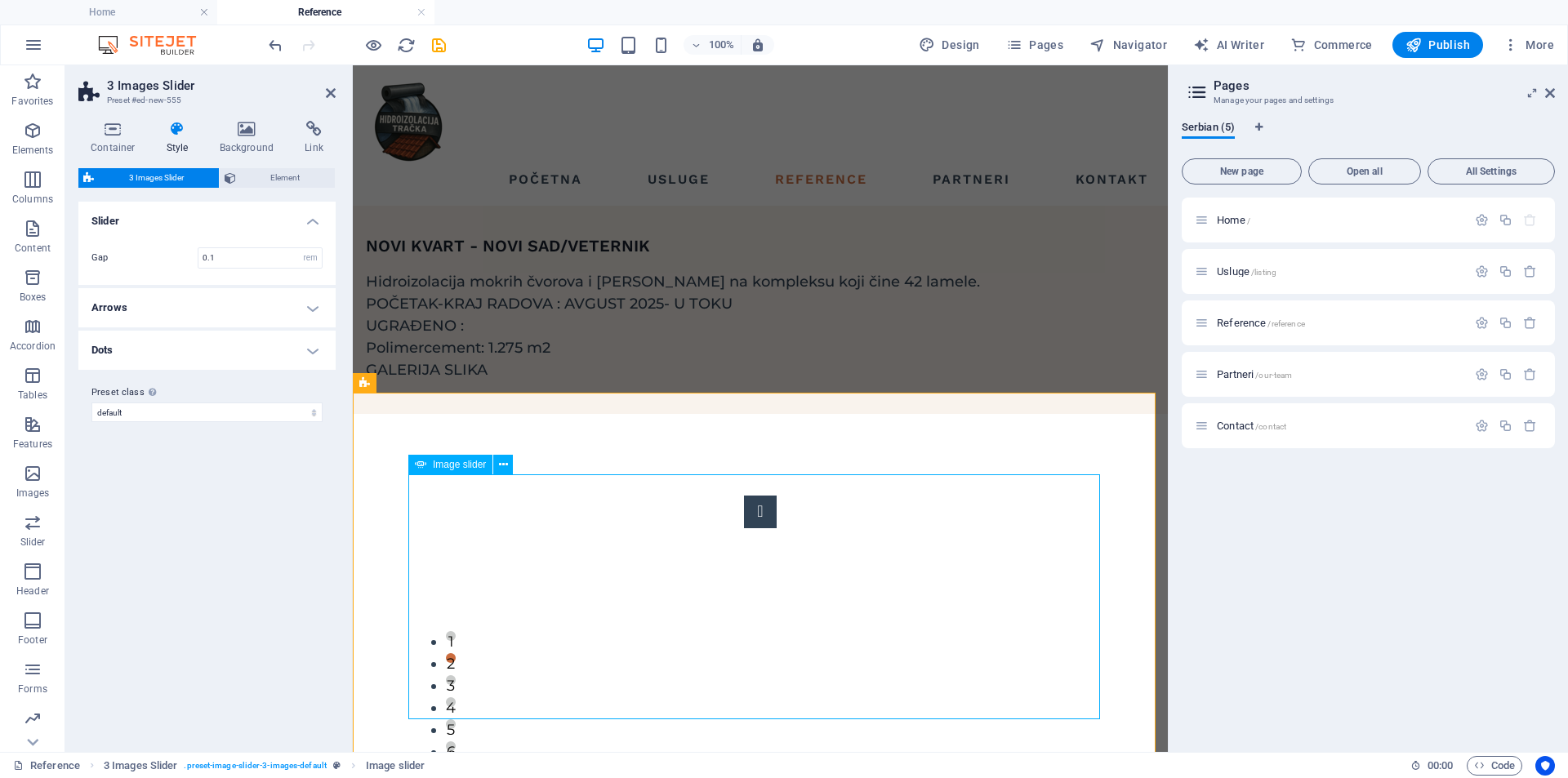
select select "s"
select select "progressive"
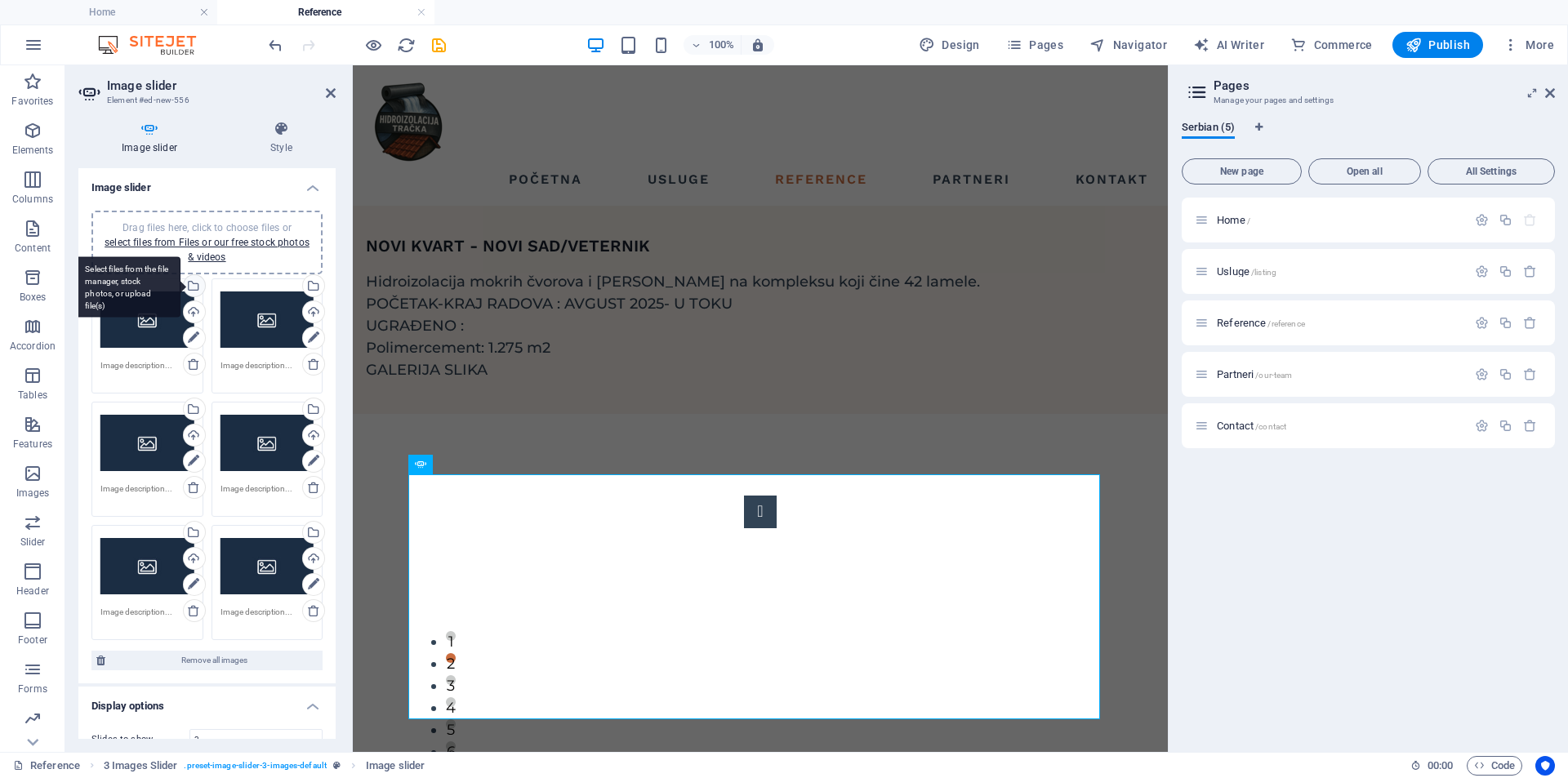
click at [180, 282] on div "Select files from the file manager, stock photos, or upload file(s)" at bounding box center [127, 287] width 106 height 61
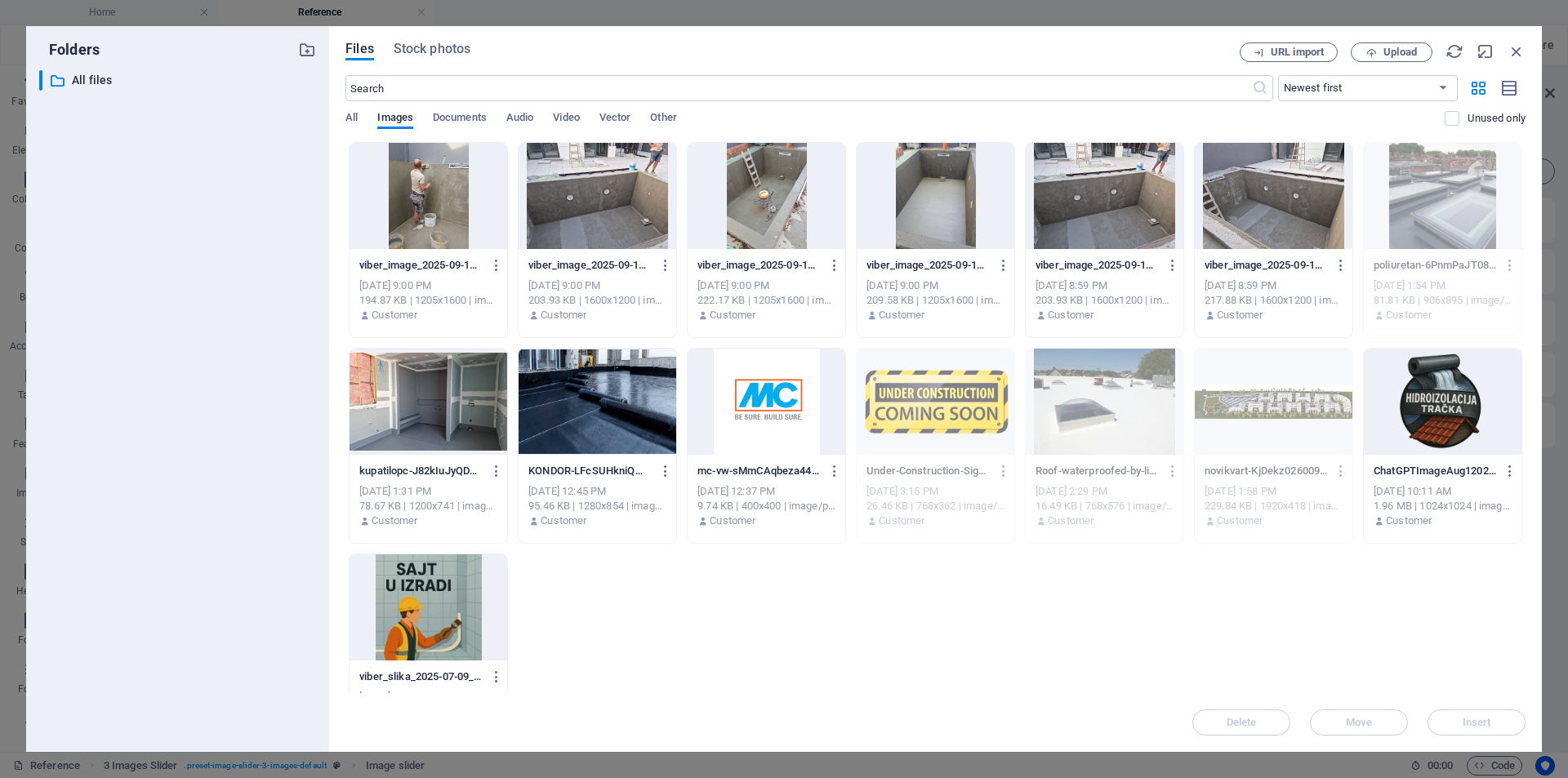
click at [378, 226] on div at bounding box center [428, 196] width 157 height 106
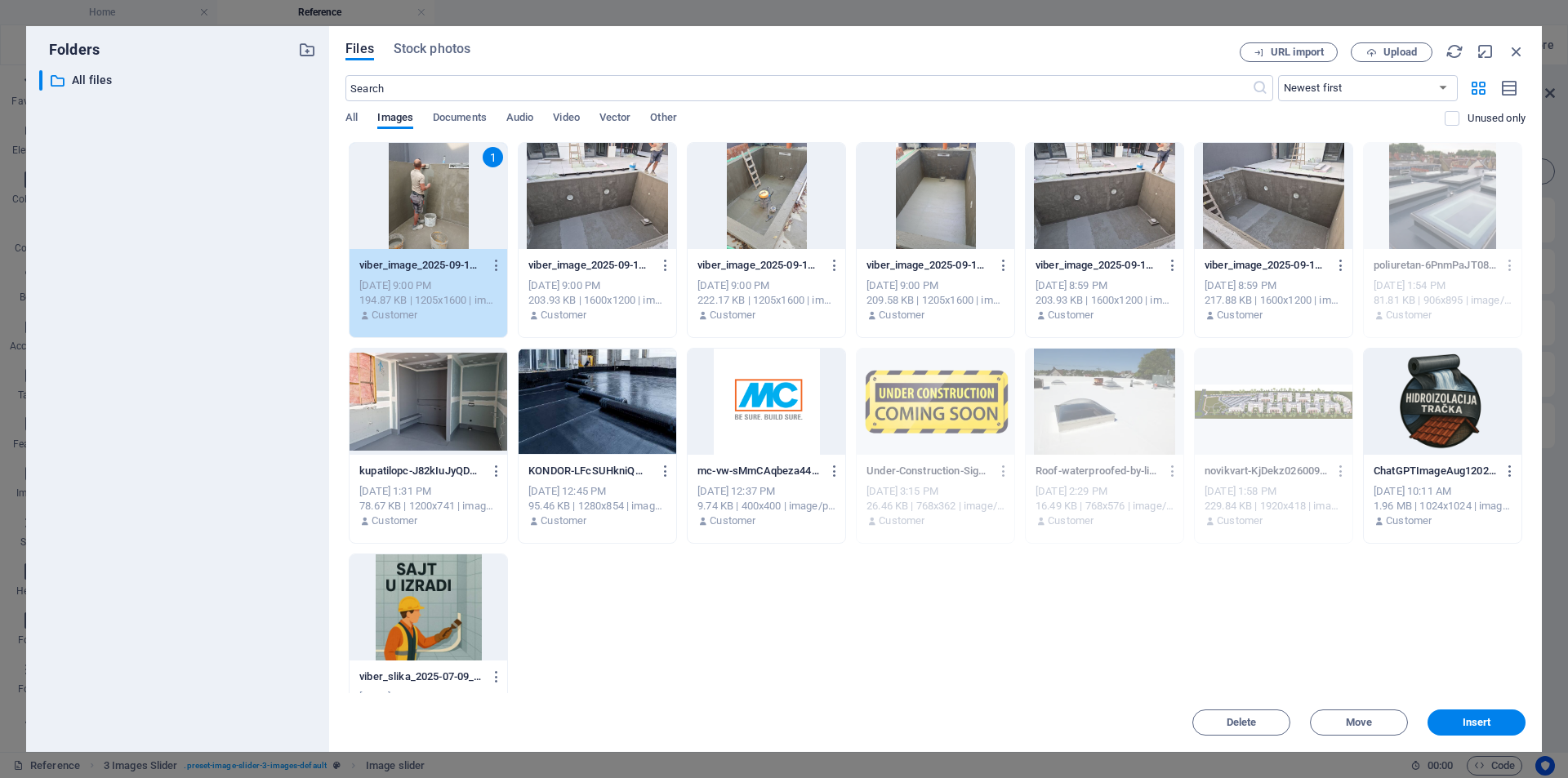
click at [1280, 211] on div at bounding box center [1273, 196] width 157 height 106
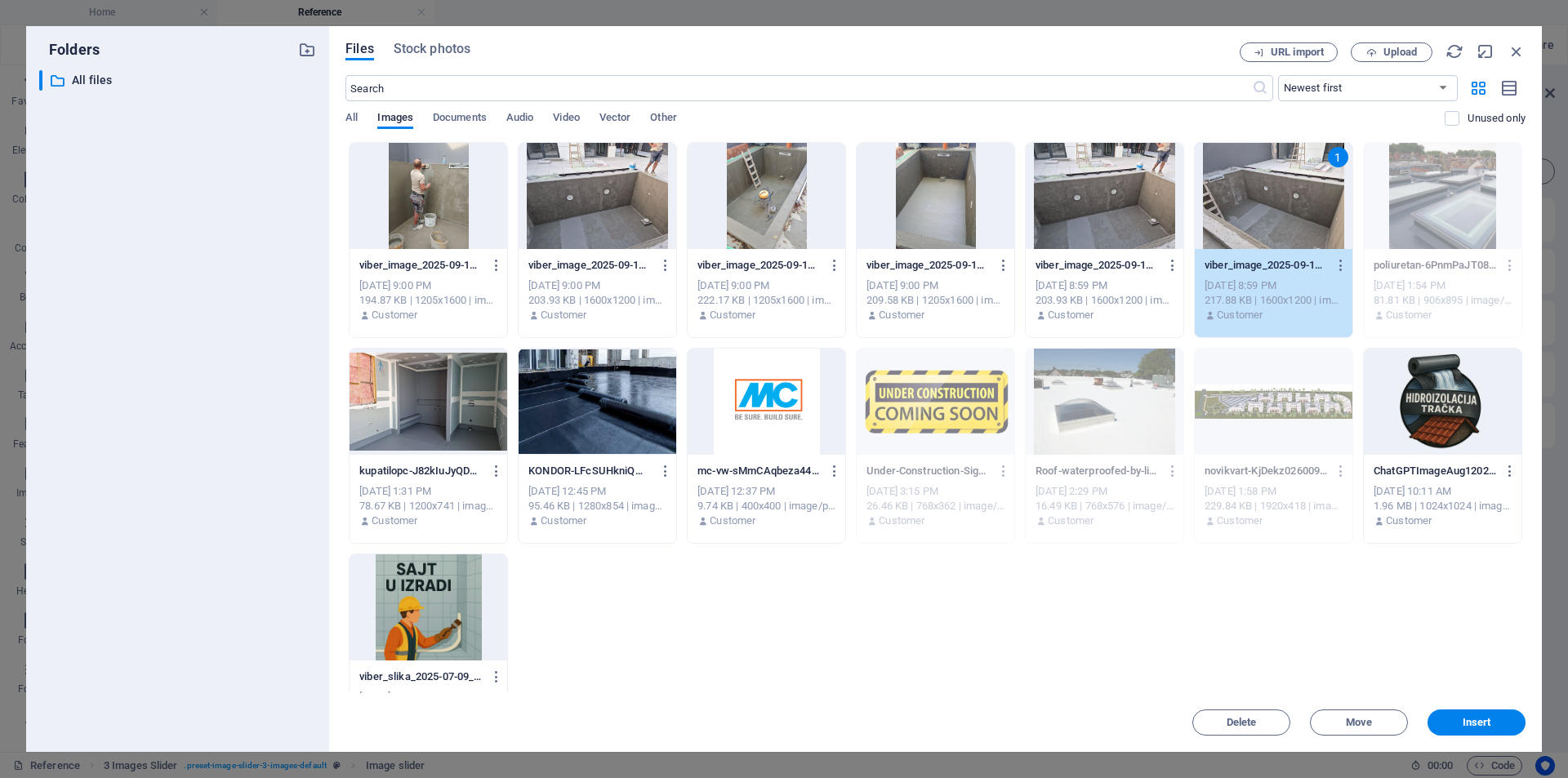
click at [441, 162] on div at bounding box center [428, 196] width 157 height 106
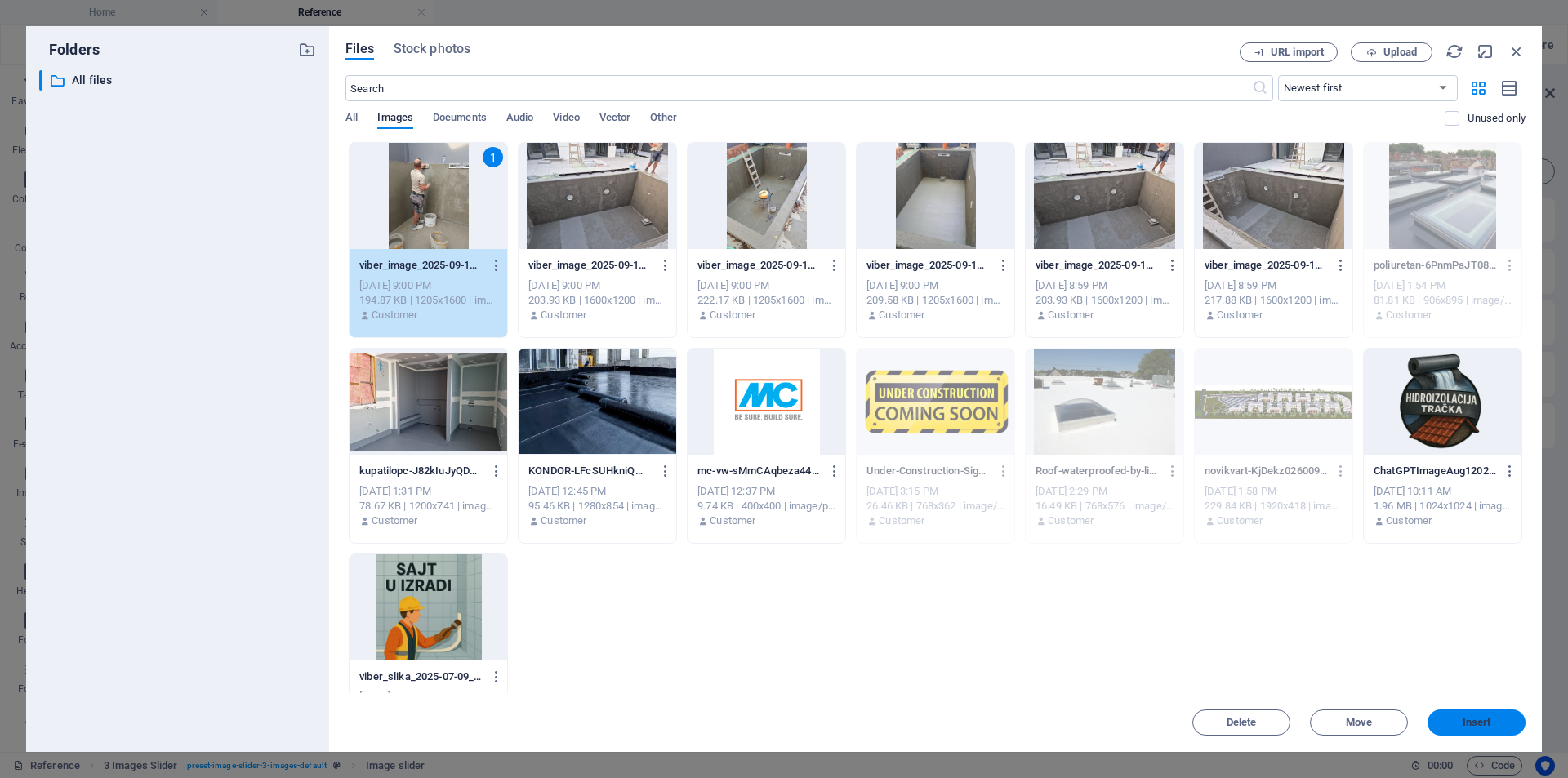
click at [1471, 722] on span "Insert" at bounding box center [1476, 722] width 29 height 10
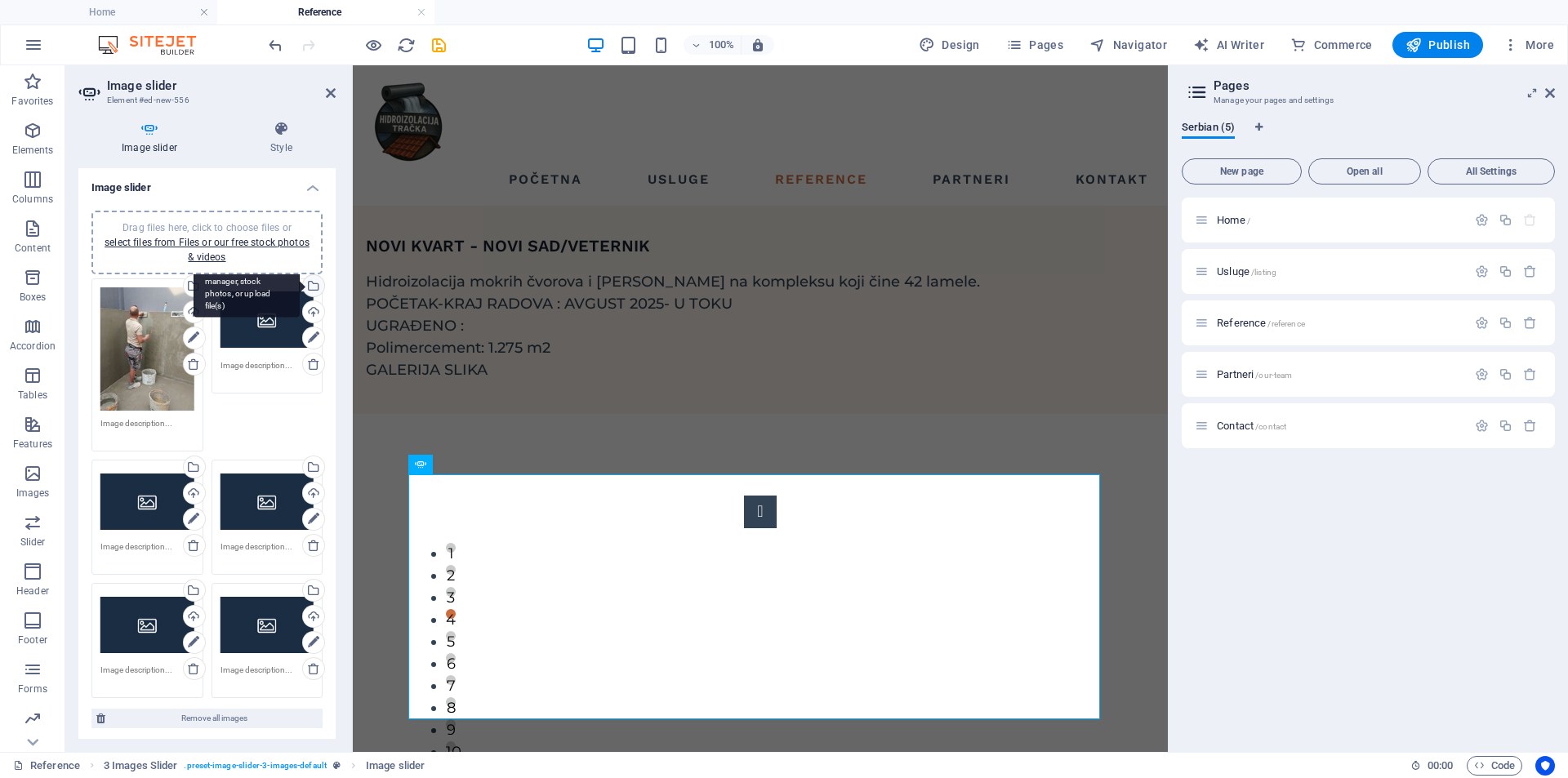
click at [300, 286] on div "Select files from the file manager, stock photos, or upload file(s)" at bounding box center [246, 287] width 106 height 61
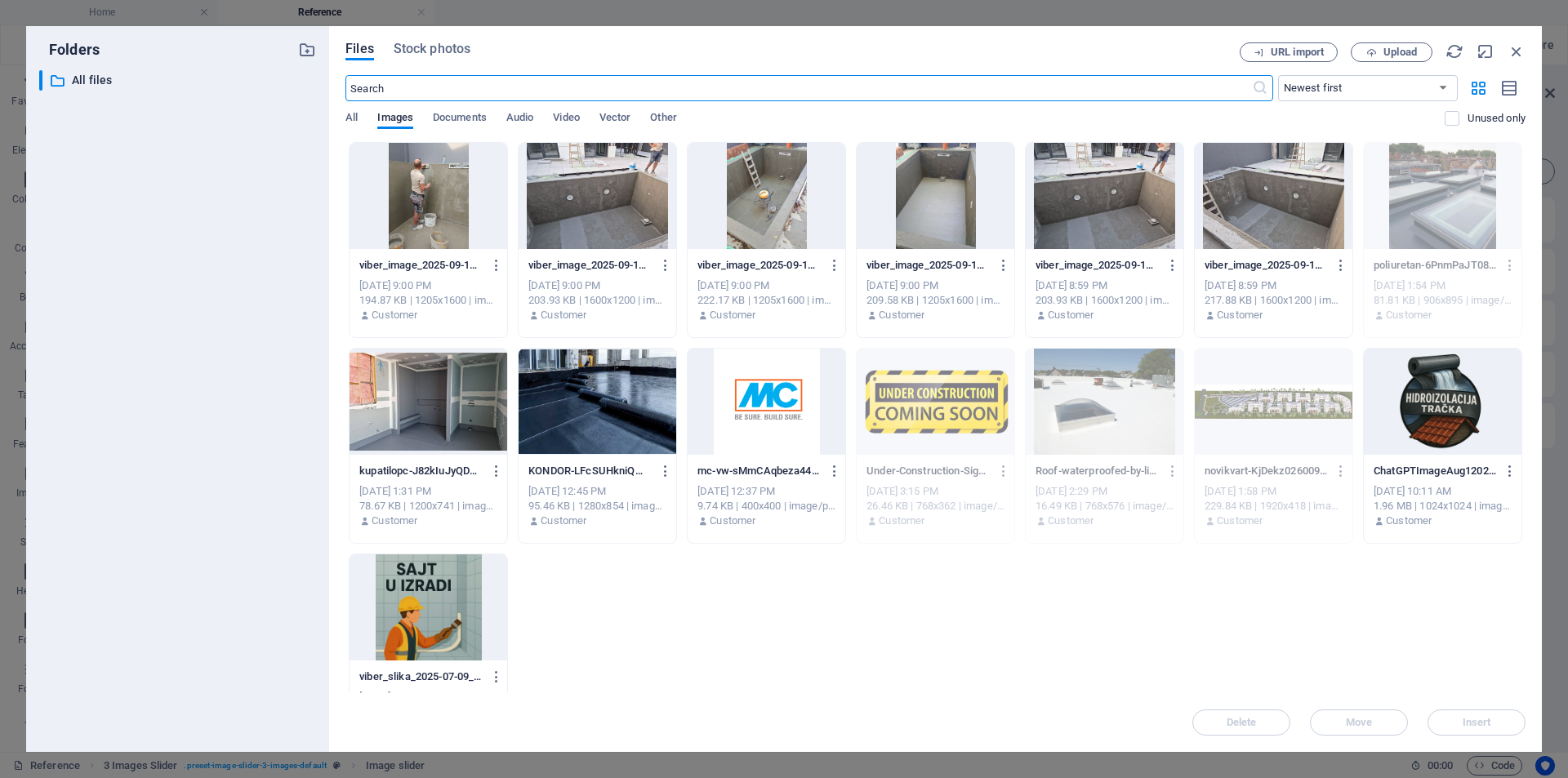
click at [618, 184] on div at bounding box center [597, 196] width 157 height 106
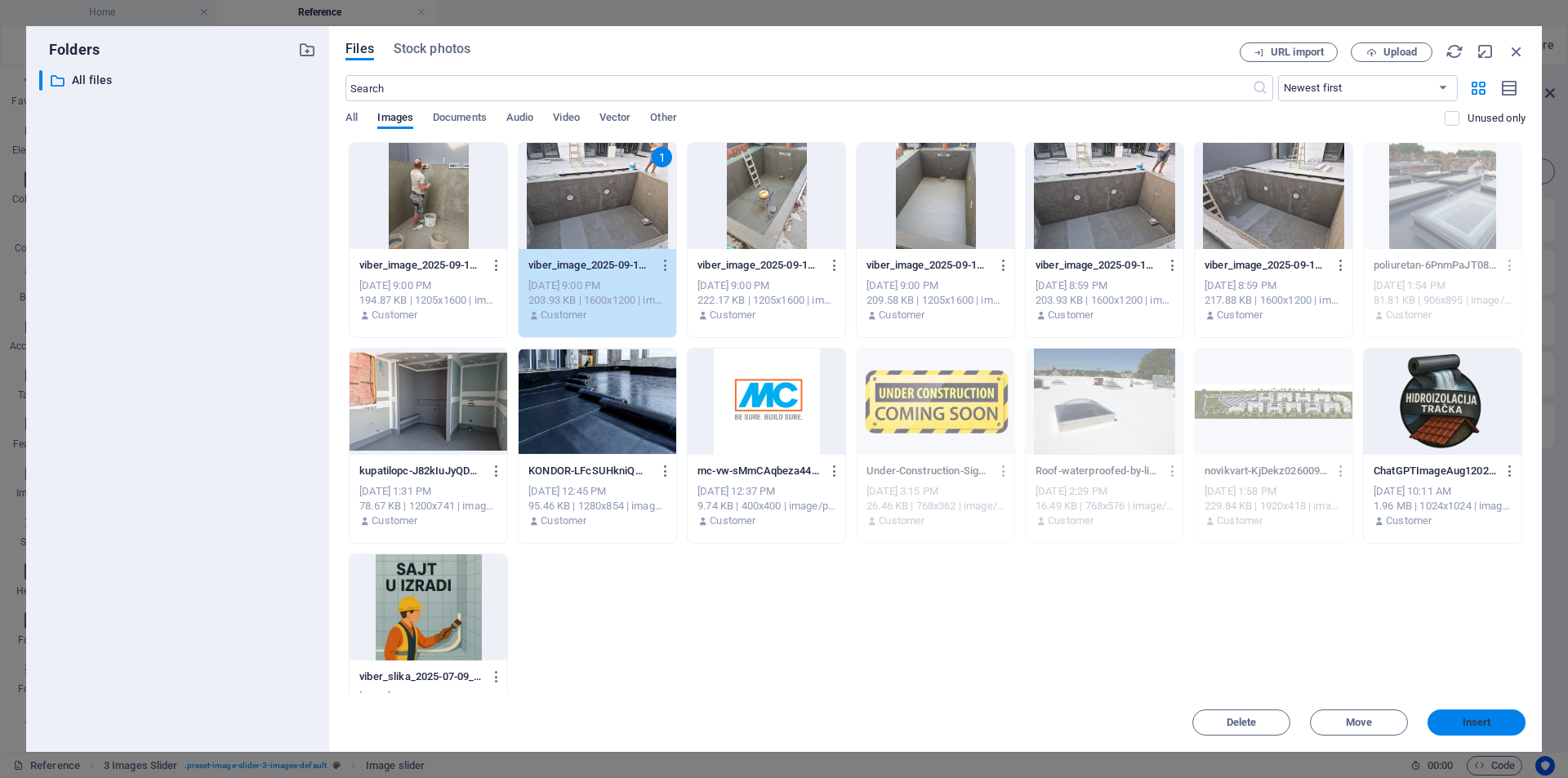
click at [1471, 714] on button "Insert" at bounding box center [1476, 723] width 98 height 26
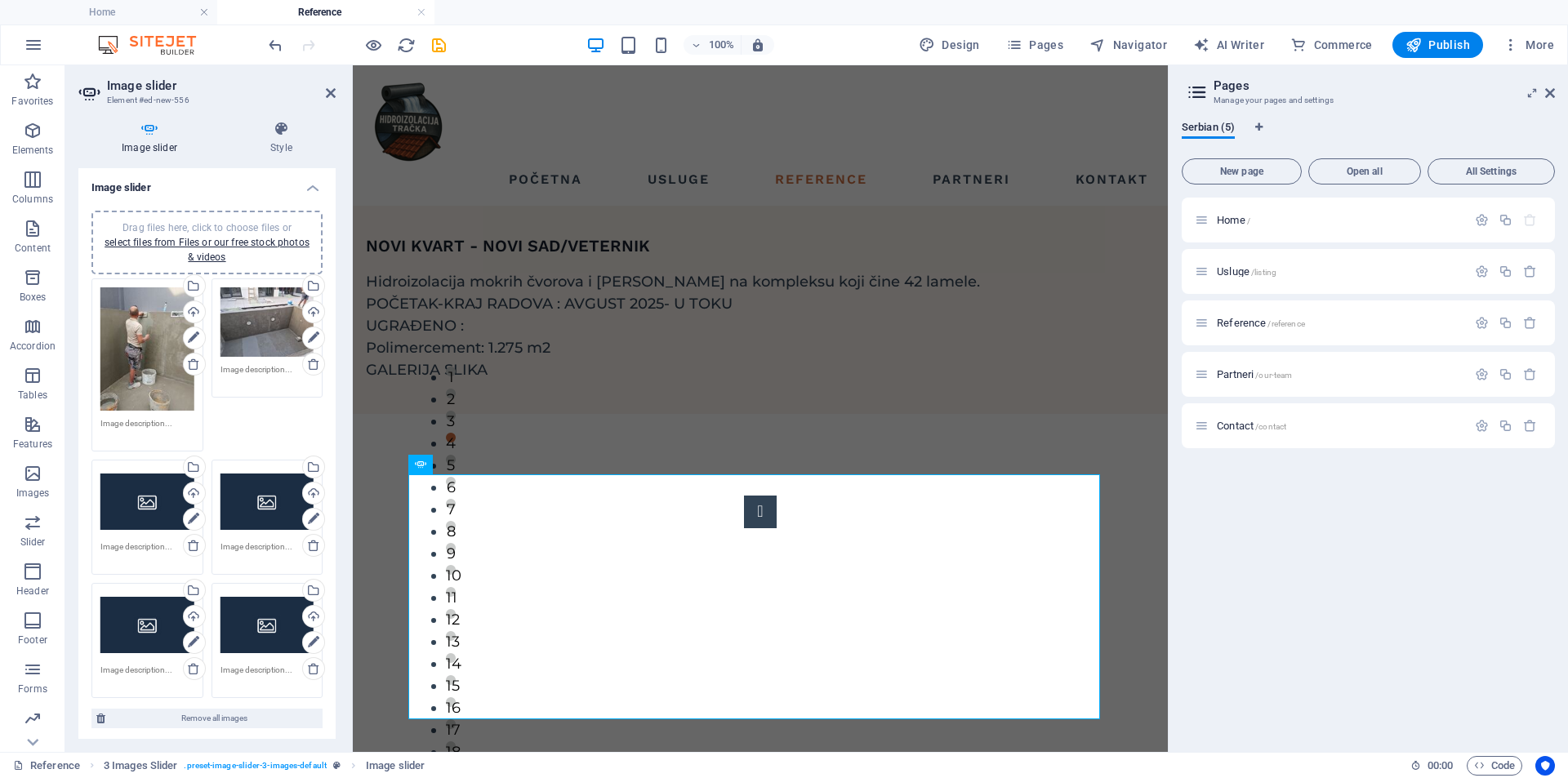
click at [143, 514] on div "Drag files here, click to choose files or select files from Files or our free s…" at bounding box center [147, 501] width 94 height 66
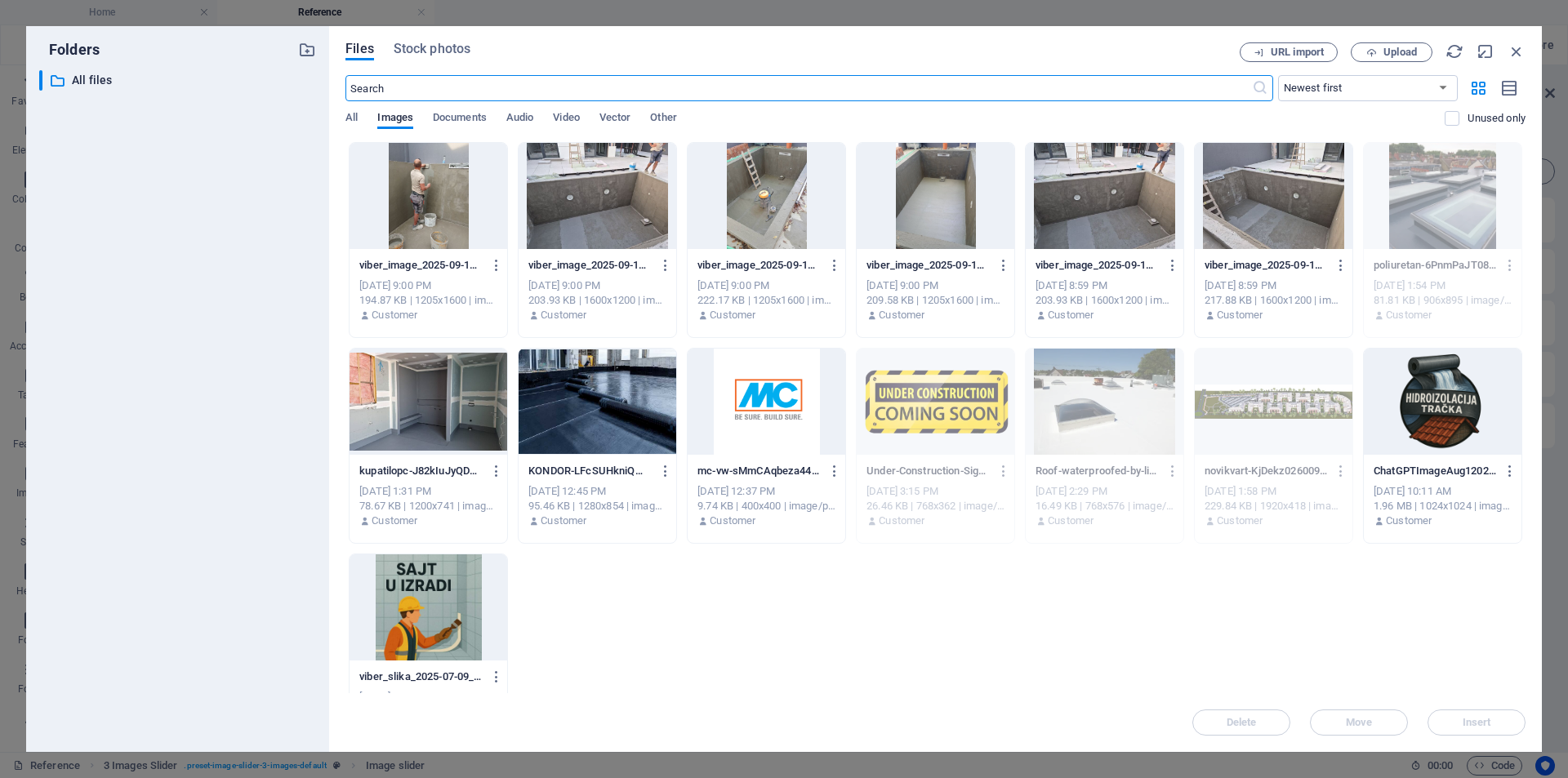
click at [766, 201] on div at bounding box center [767, 196] width 157 height 106
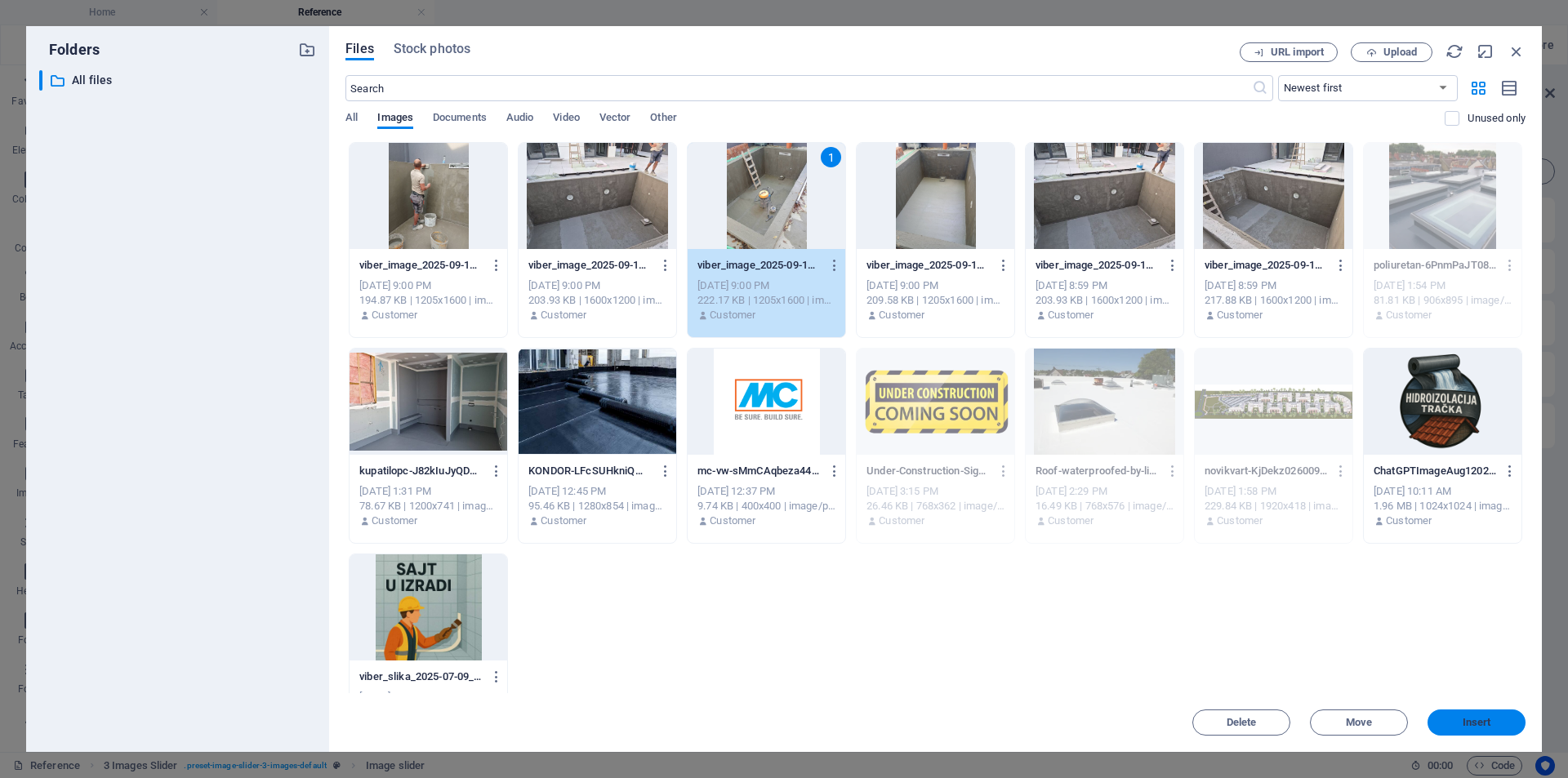
drag, startPoint x: 1476, startPoint y: 716, endPoint x: 611, endPoint y: 557, distance: 879.5
click at [1476, 716] on button "Insert" at bounding box center [1476, 723] width 98 height 26
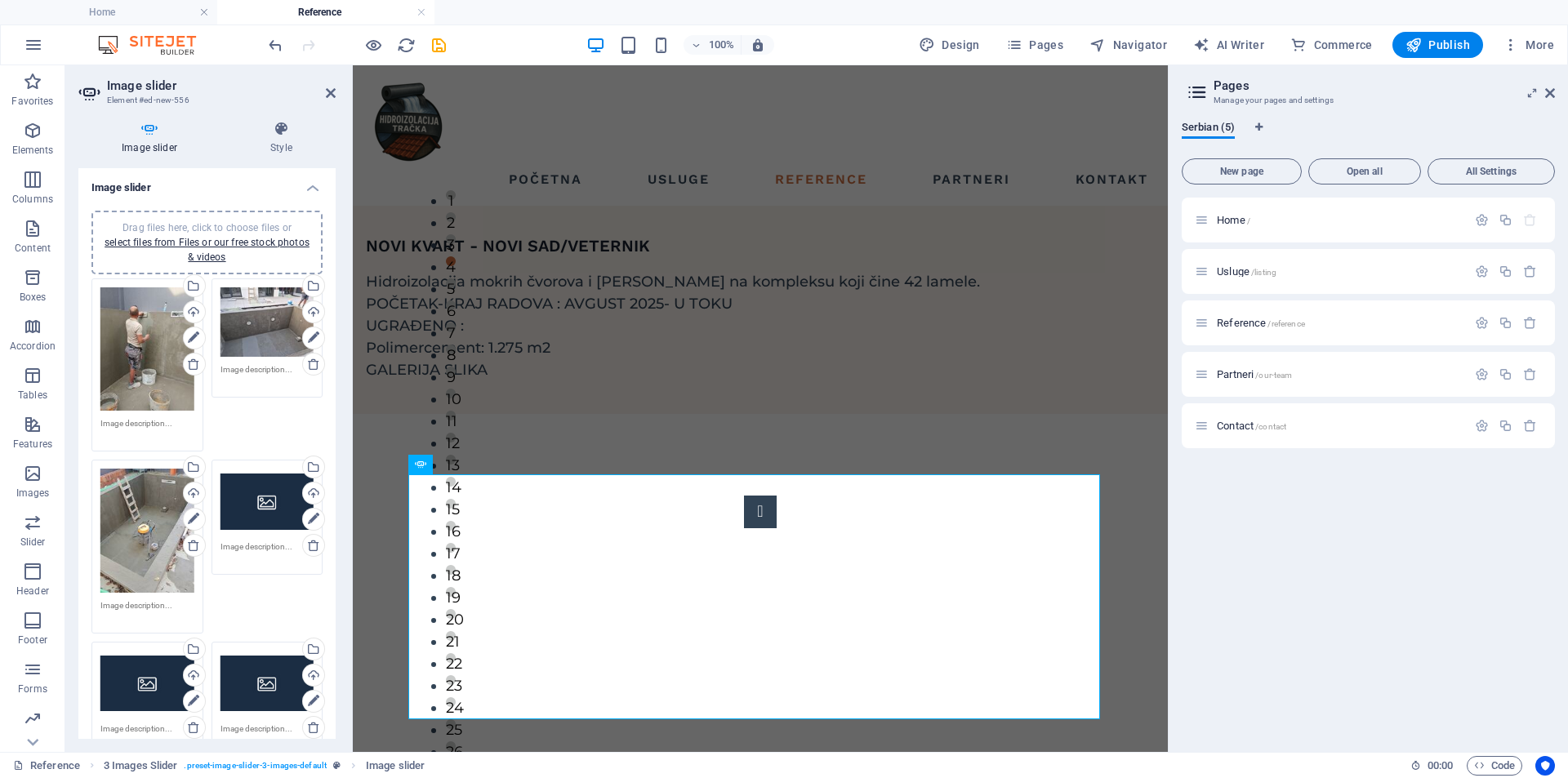
click at [267, 503] on div "Drag files here, click to choose files or select files from Files or our free s…" at bounding box center [267, 501] width 94 height 66
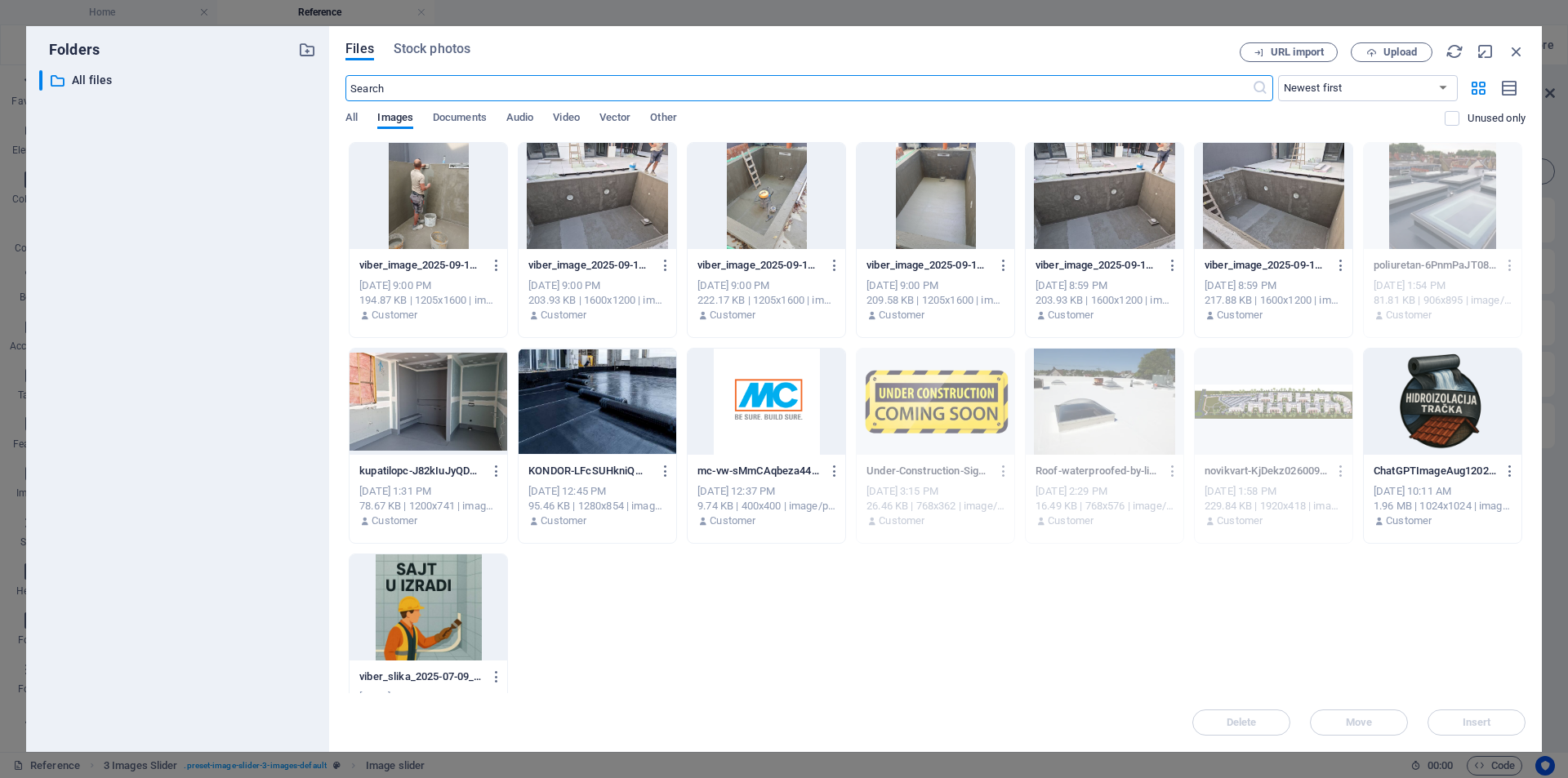
click at [913, 201] on div at bounding box center [935, 196] width 157 height 106
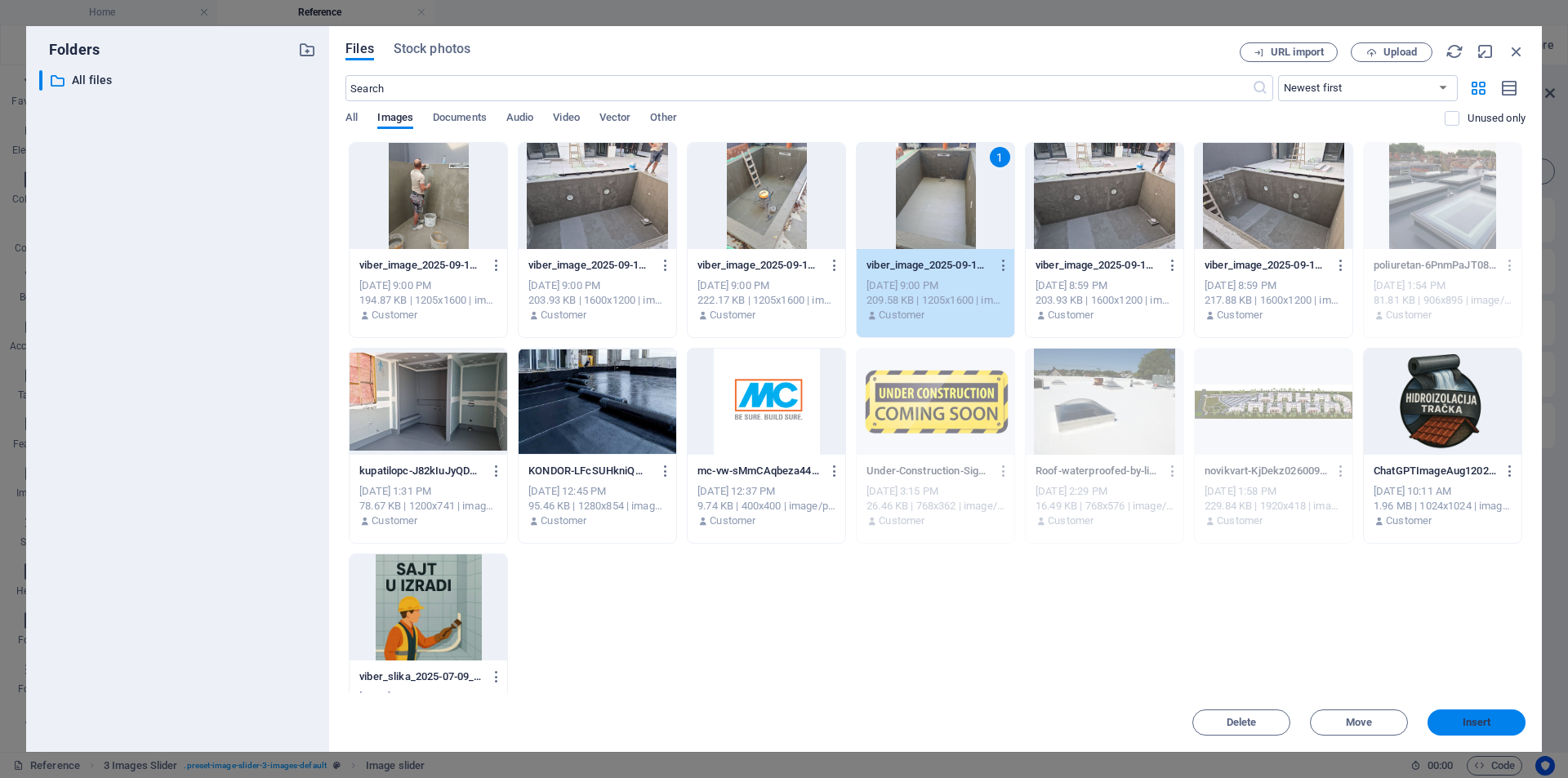
click at [1502, 714] on button "Insert" at bounding box center [1476, 723] width 98 height 26
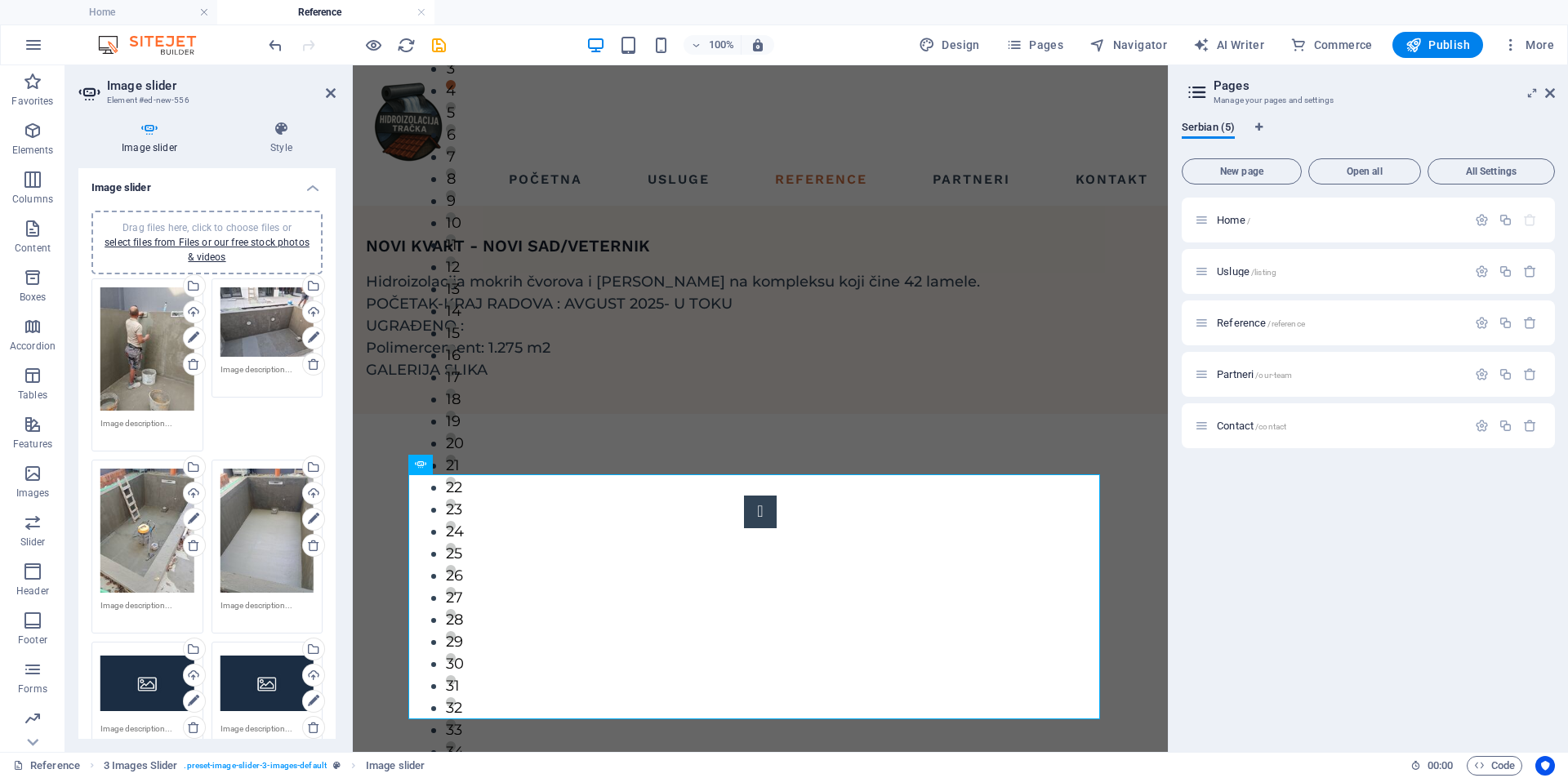
click at [130, 674] on div "Drag files here, click to choose files or select files from Files or our free s…" at bounding box center [147, 684] width 94 height 66
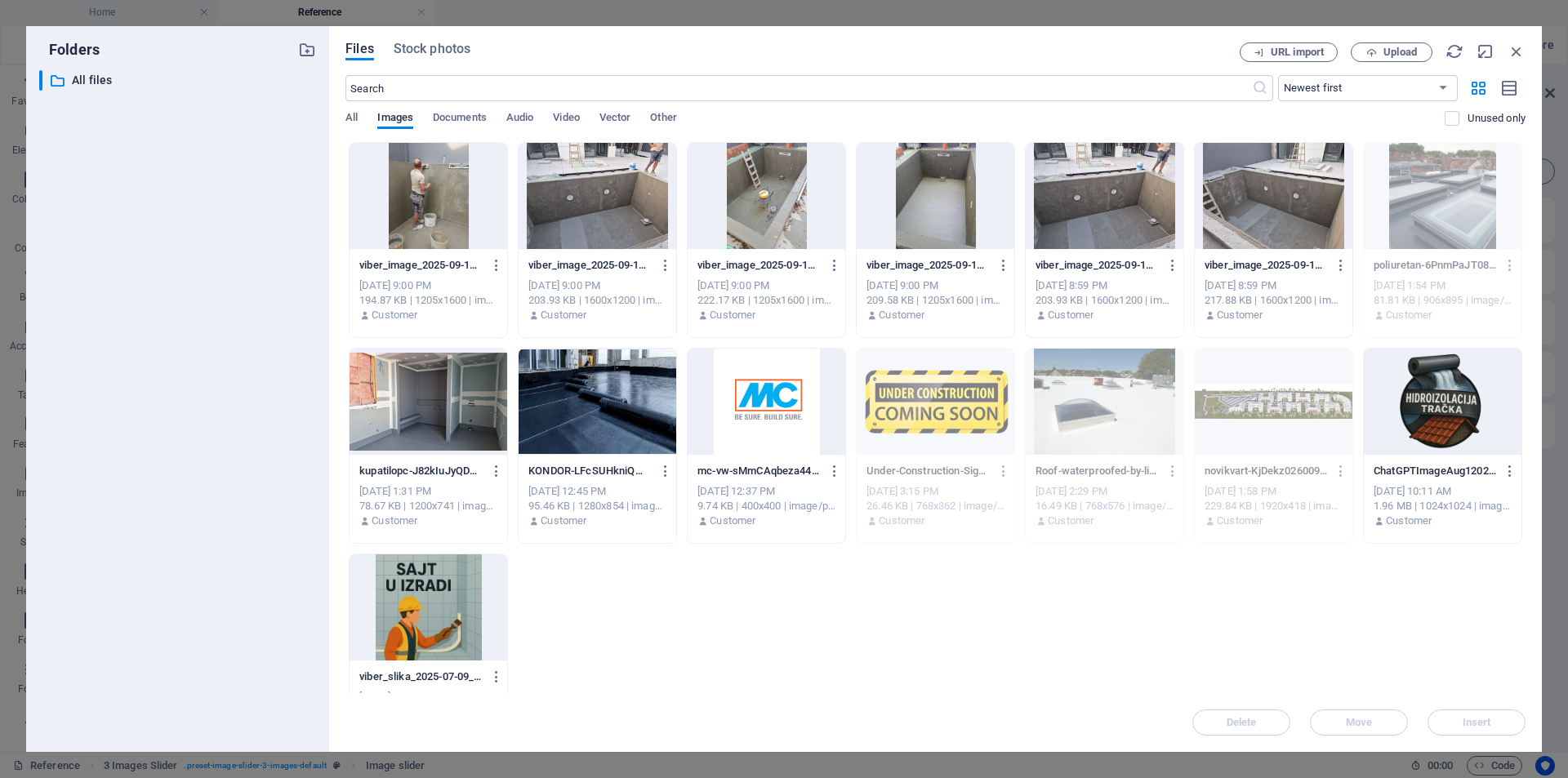
click at [1127, 211] on div at bounding box center [1105, 196] width 157 height 106
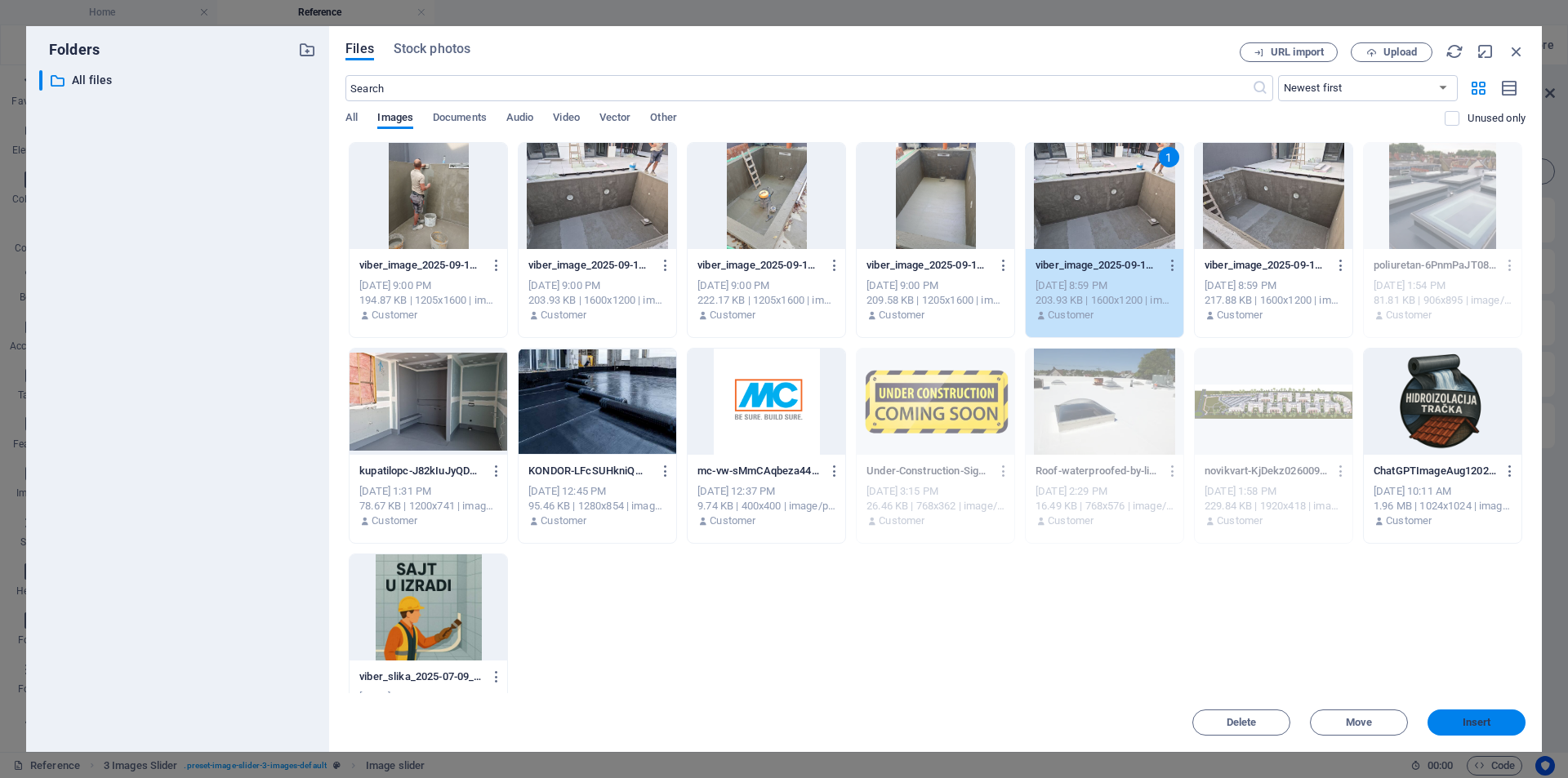
click at [1486, 715] on button "Insert" at bounding box center [1476, 723] width 98 height 26
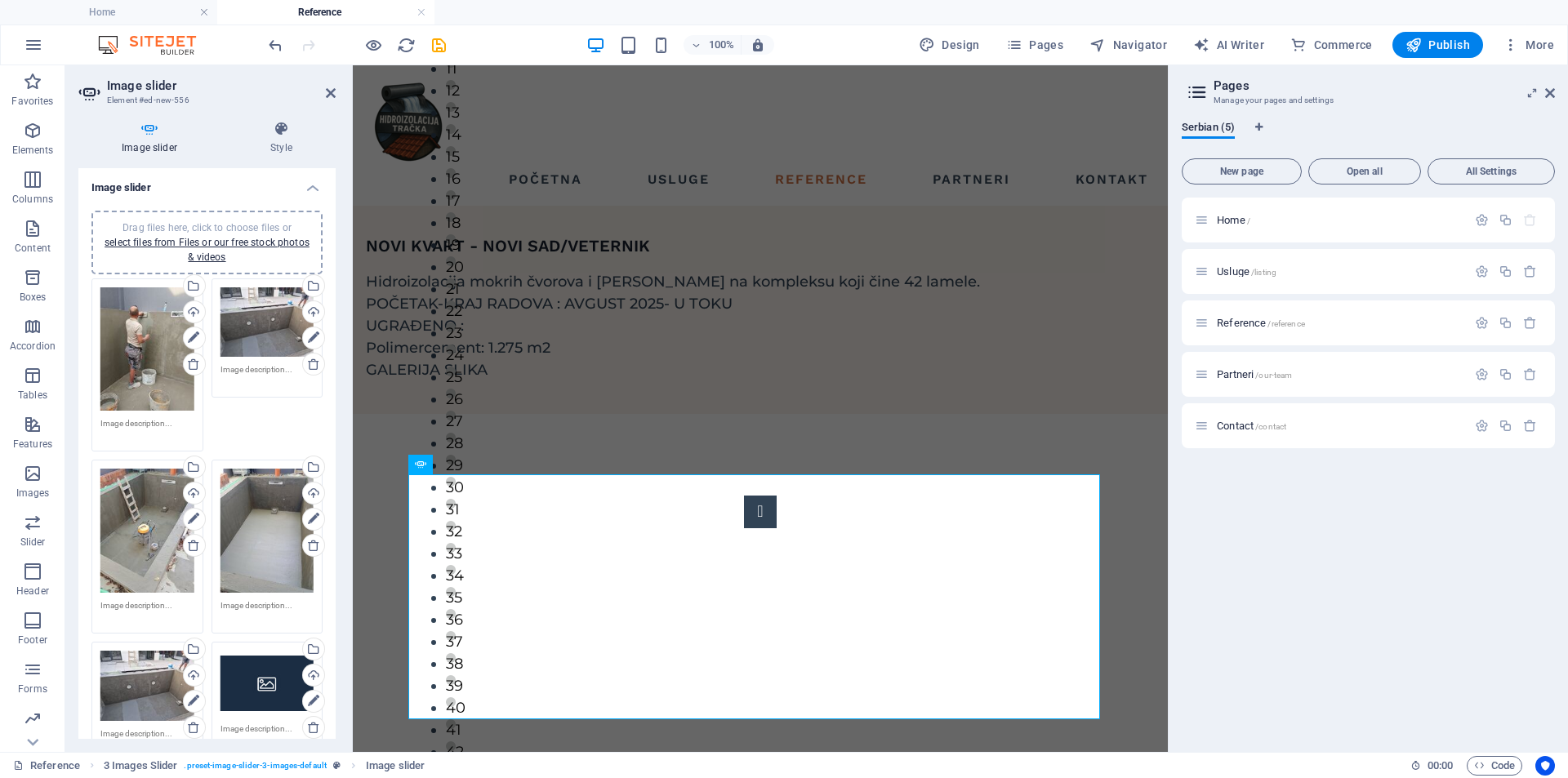
click at [242, 681] on div "Drag files here, click to choose files or select files from Files or our free s…" at bounding box center [267, 684] width 94 height 66
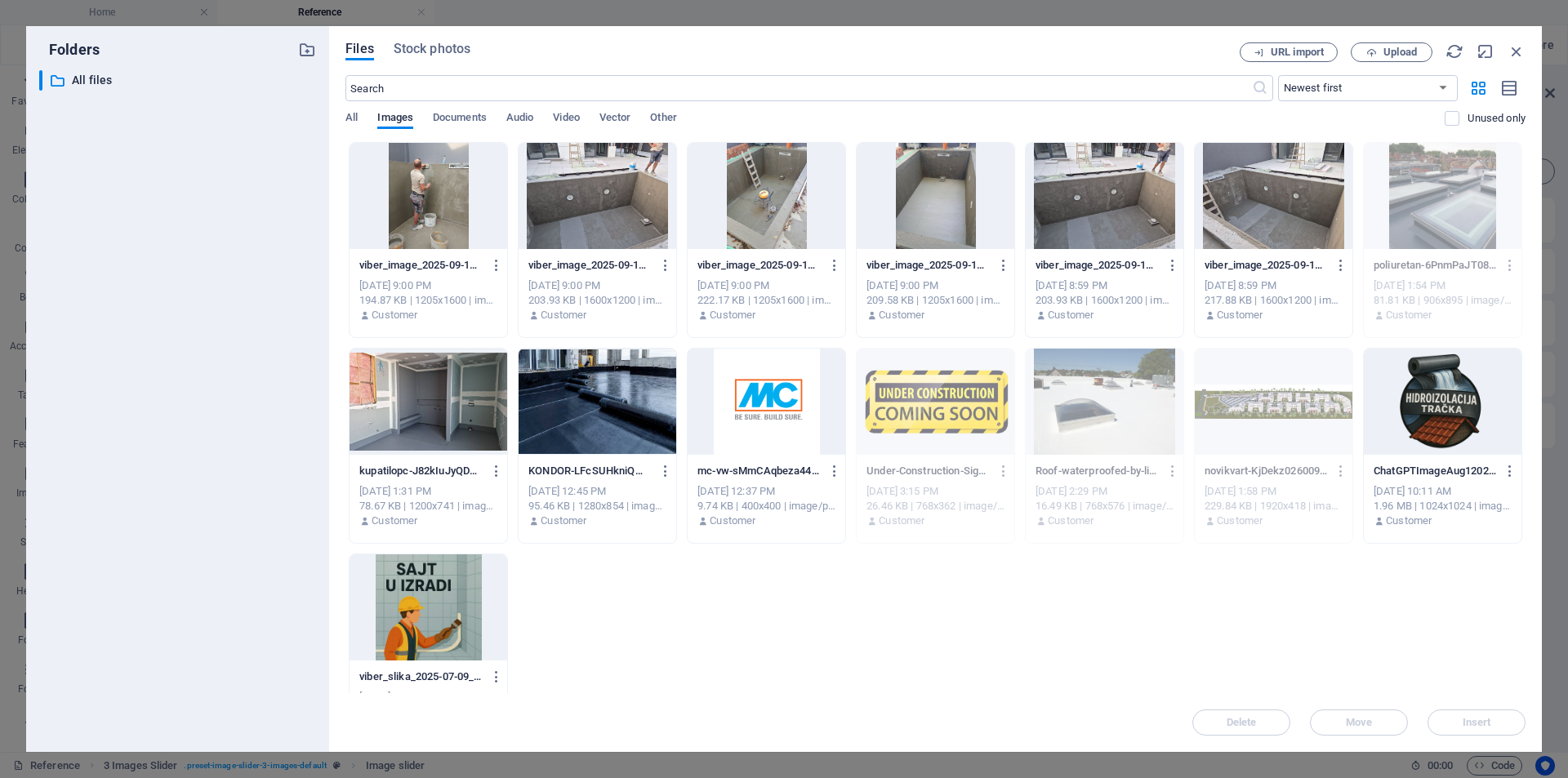
click at [1295, 194] on div at bounding box center [1273, 196] width 157 height 106
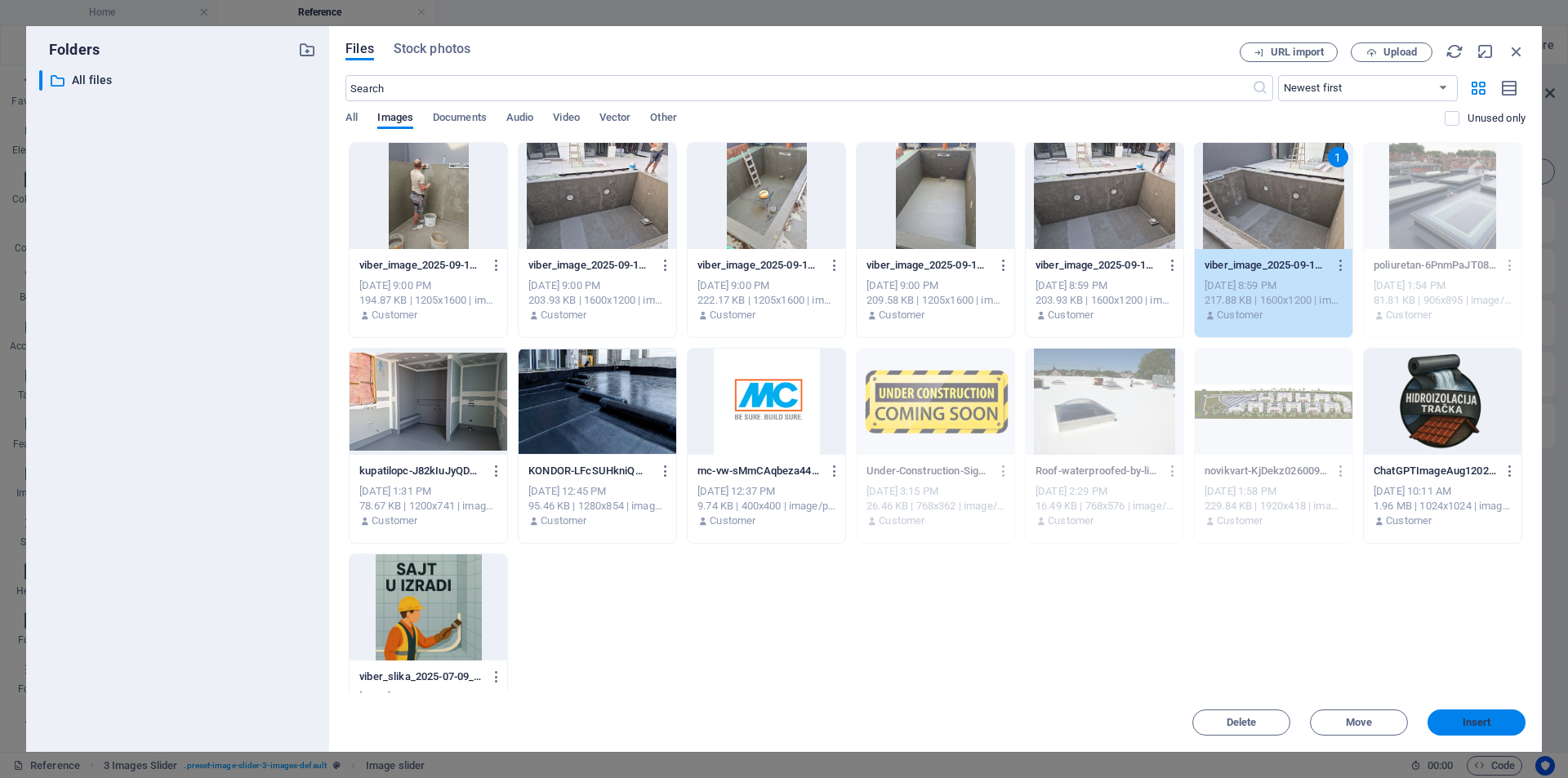
click at [1474, 727] on span "Insert" at bounding box center [1476, 722] width 29 height 10
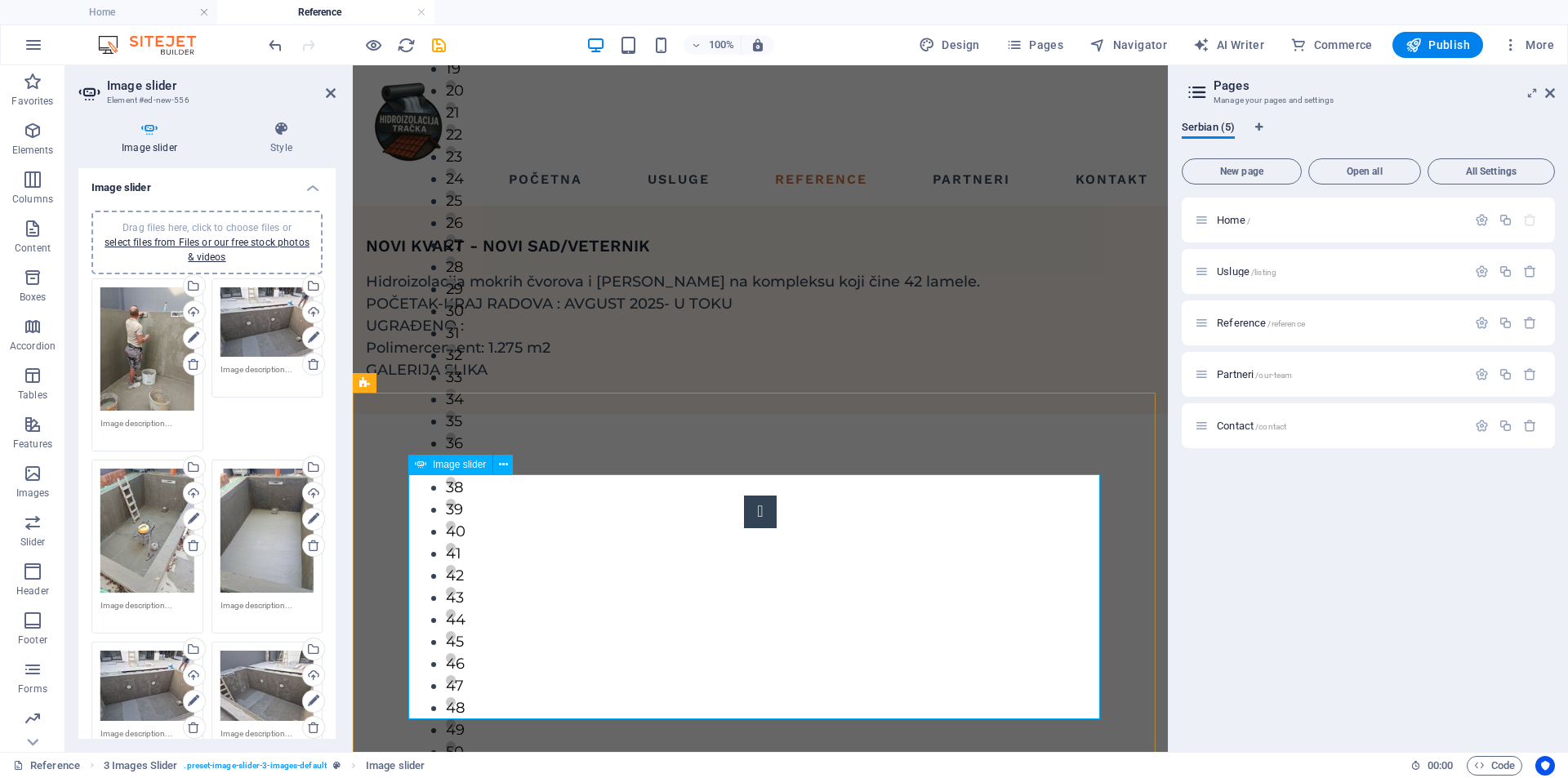
type input "1"
click at [438, 45] on icon "save" at bounding box center [438, 45] width 18 height 18
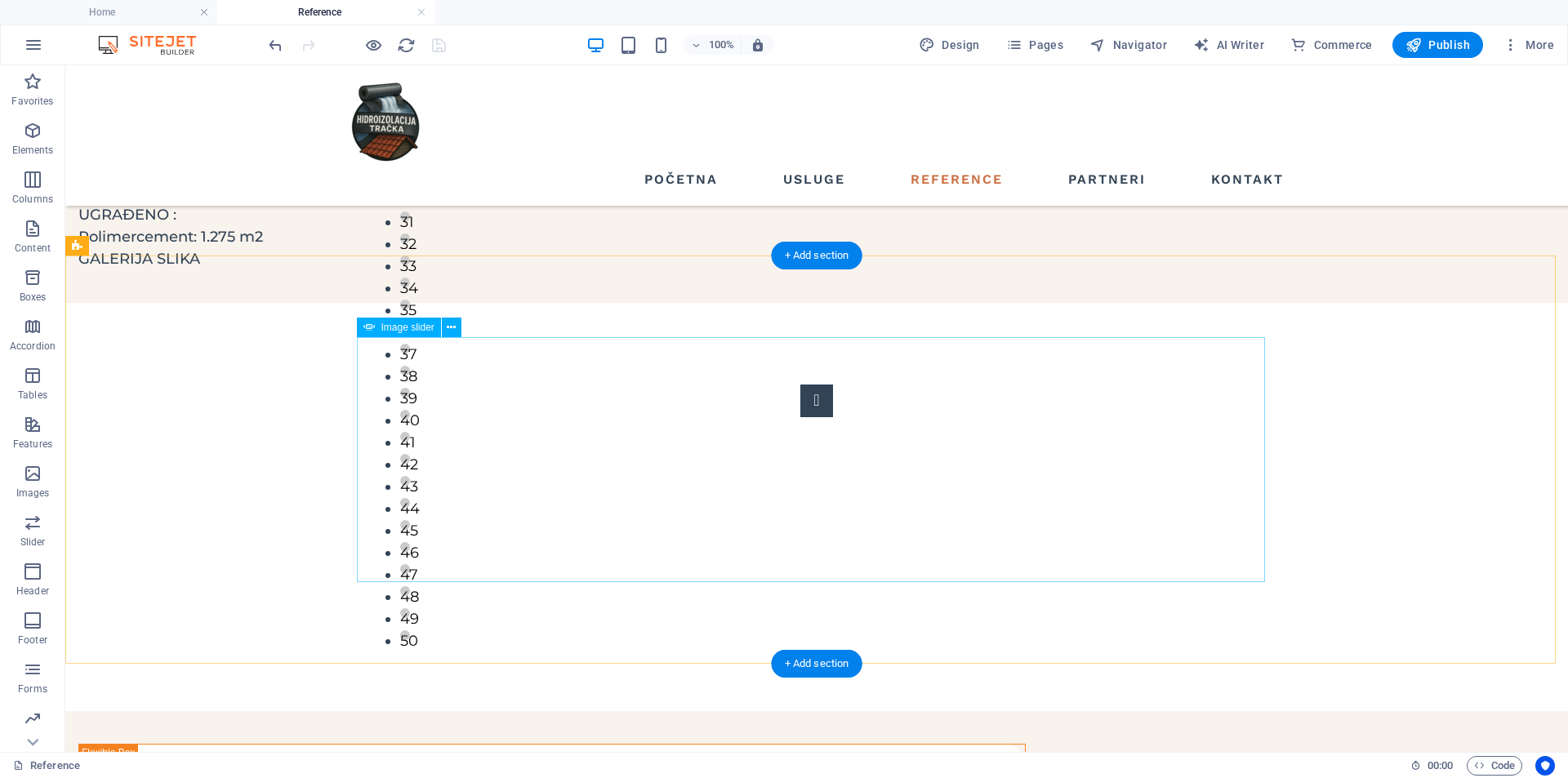
scroll to position [81, 0]
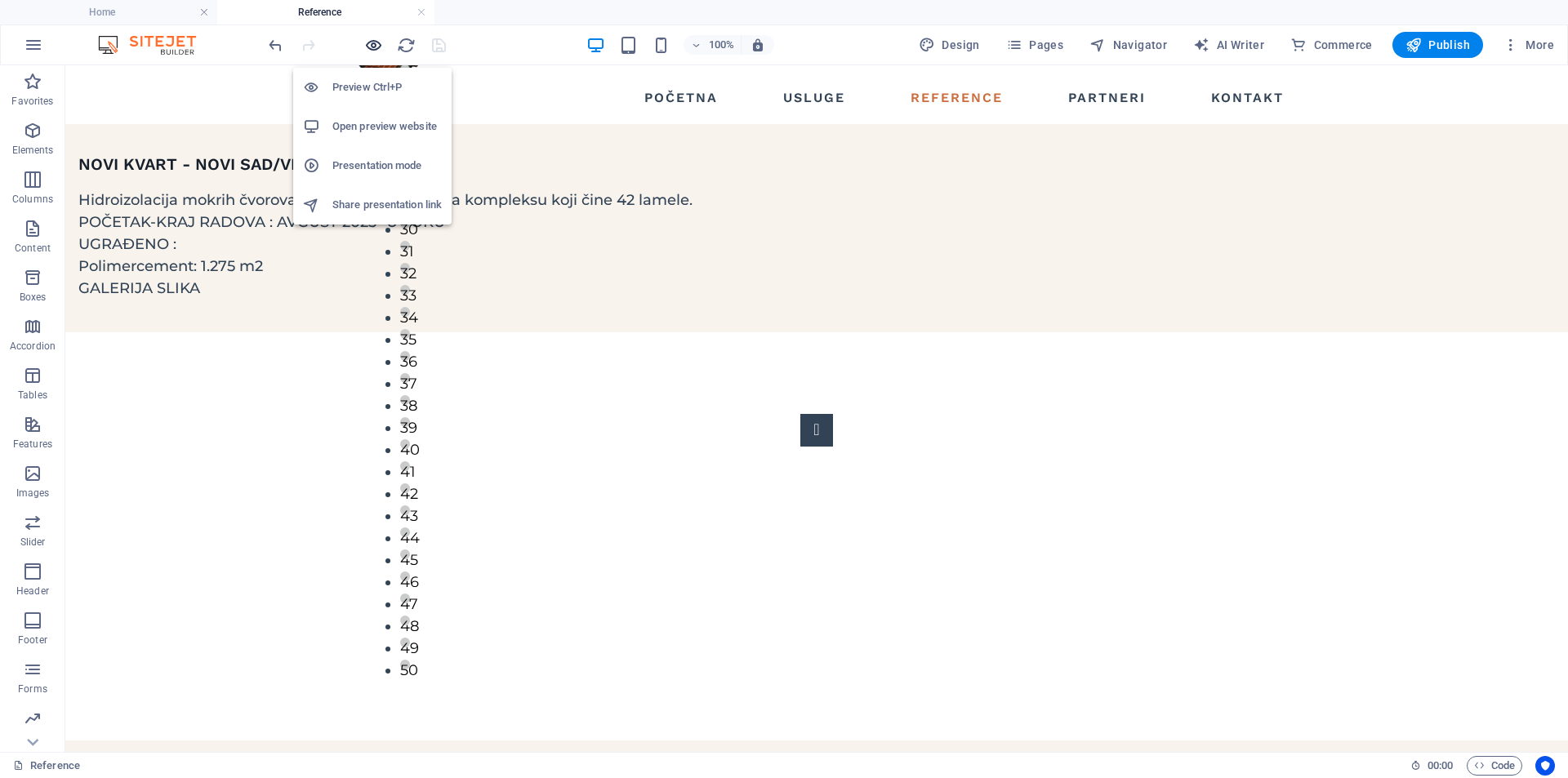
click at [368, 43] on icon "button" at bounding box center [373, 45] width 18 height 18
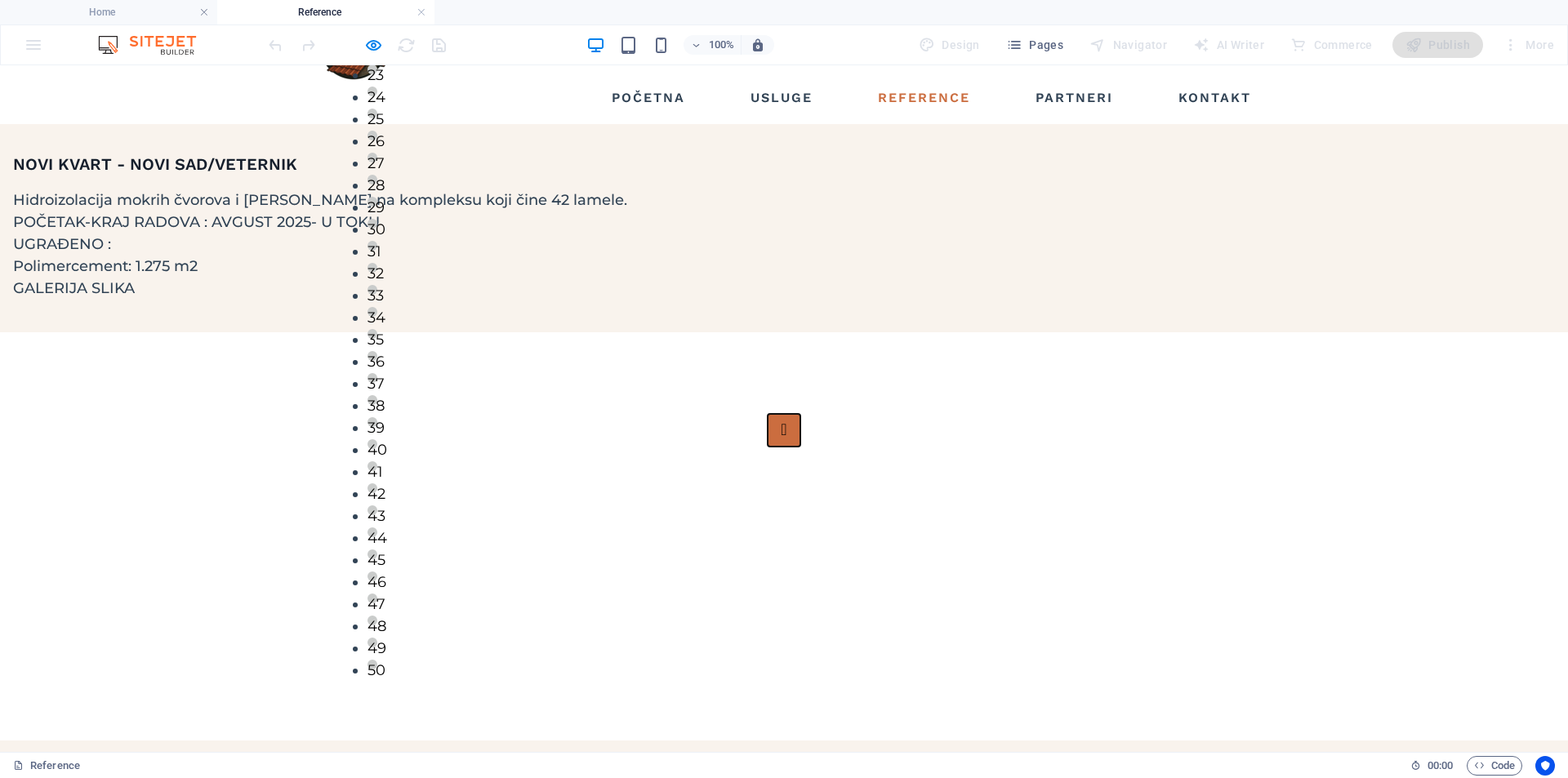
click at [767, 447] on button "Image Slider" at bounding box center [783, 430] width 32 height 32
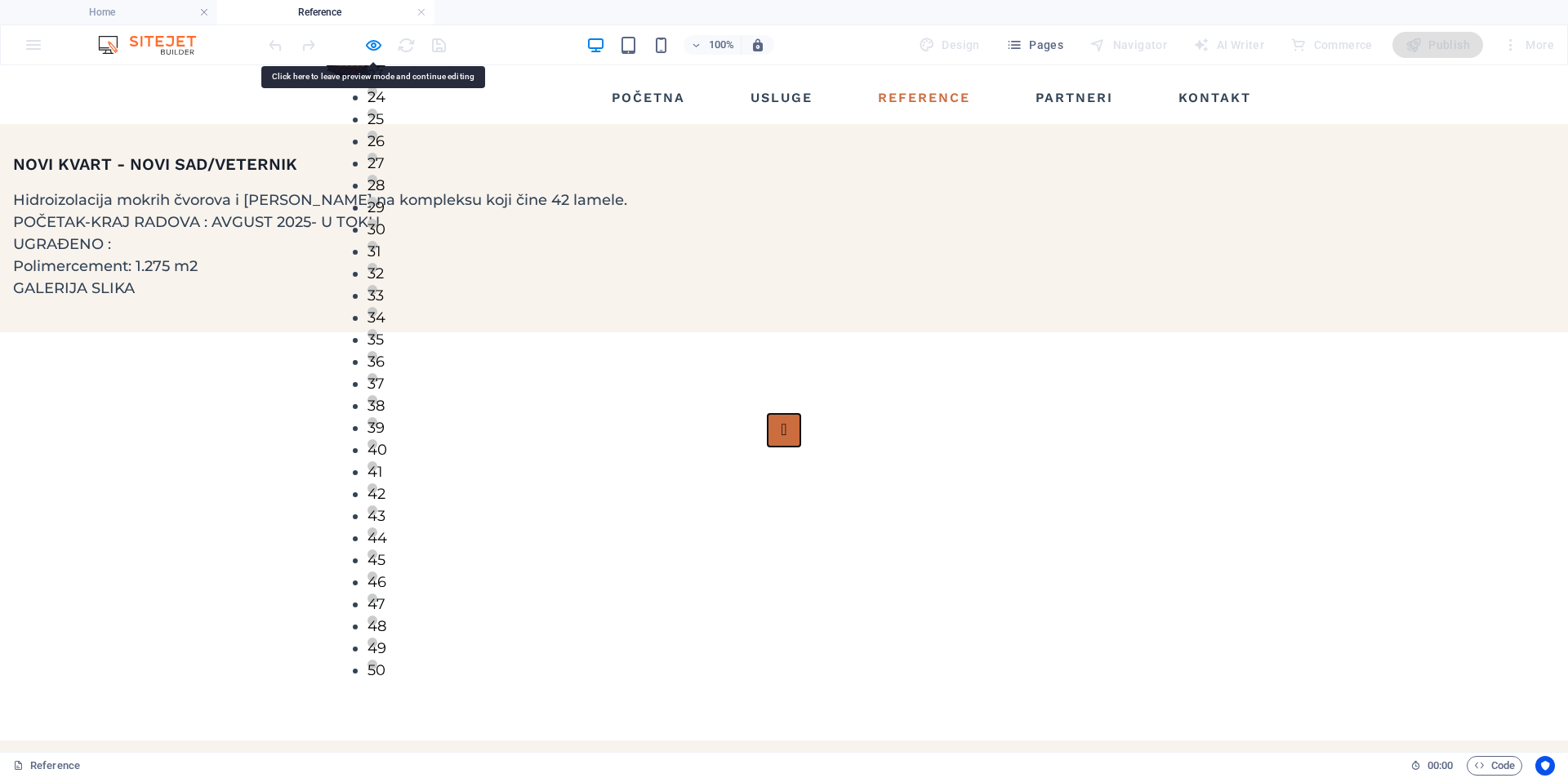
click at [767, 447] on button "Image Slider" at bounding box center [783, 430] width 32 height 32
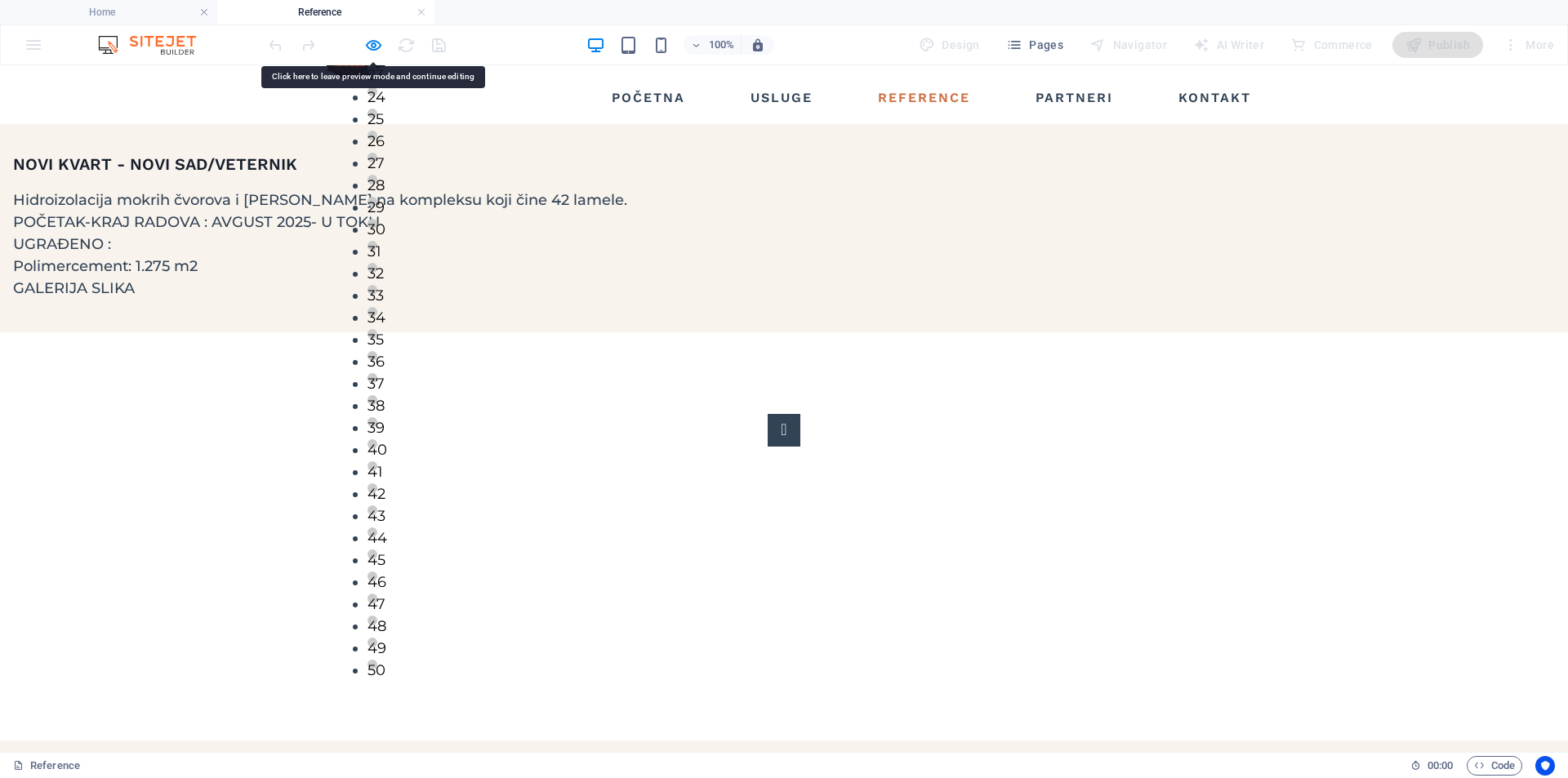
click at [378, 118] on button "25" at bounding box center [371, 113] width 10 height 10
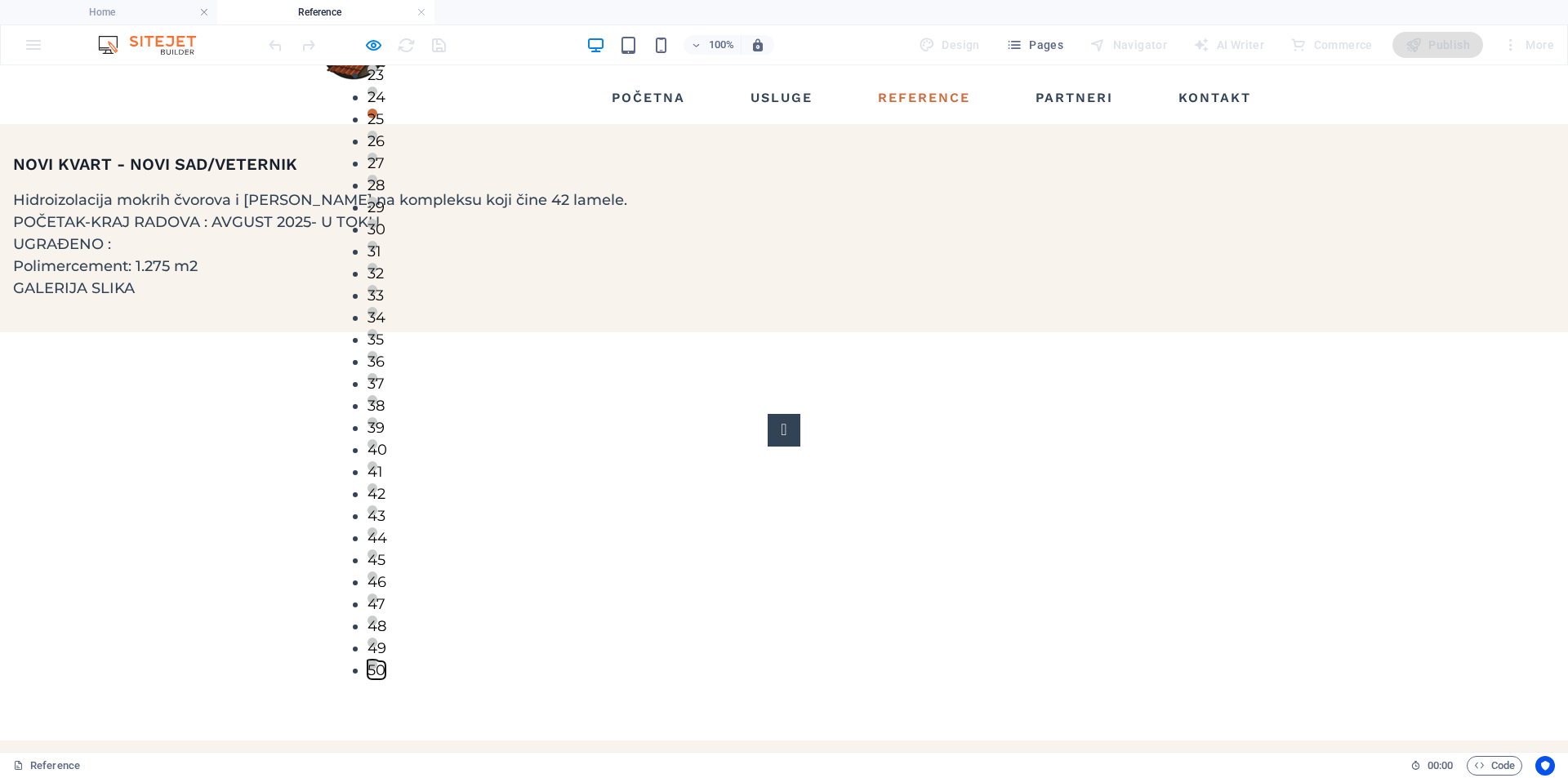
click at [378, 660] on button "50" at bounding box center [371, 664] width 10 height 10
